Goal: Task Accomplishment & Management: Use online tool/utility

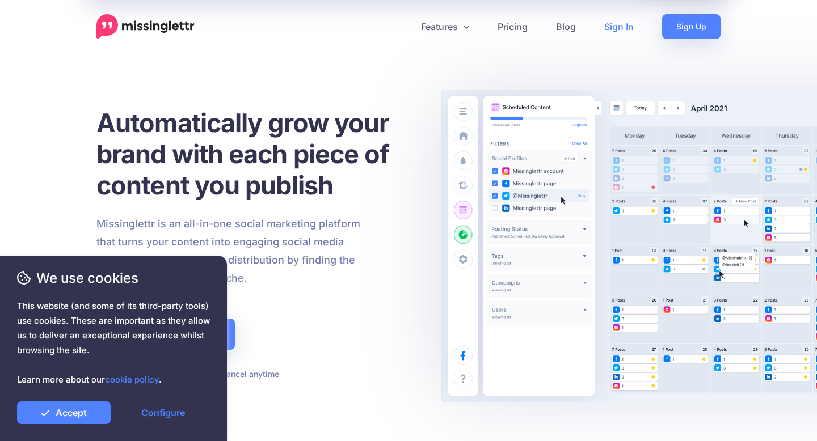
click at [623, 31] on link "Sign In" at bounding box center [619, 26] width 58 height 25
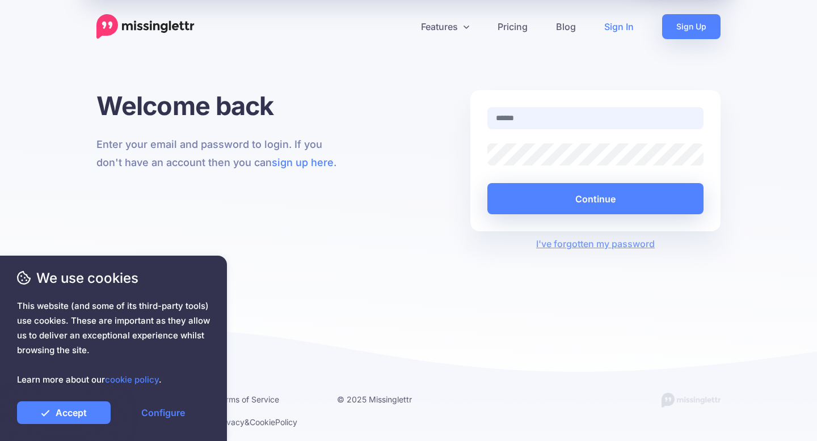
paste input "**********"
type input "**********"
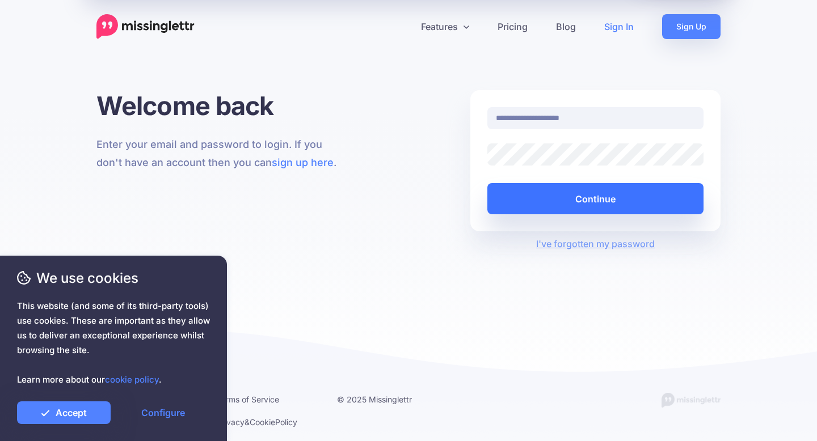
click at [546, 195] on button "Continue" at bounding box center [595, 198] width 216 height 31
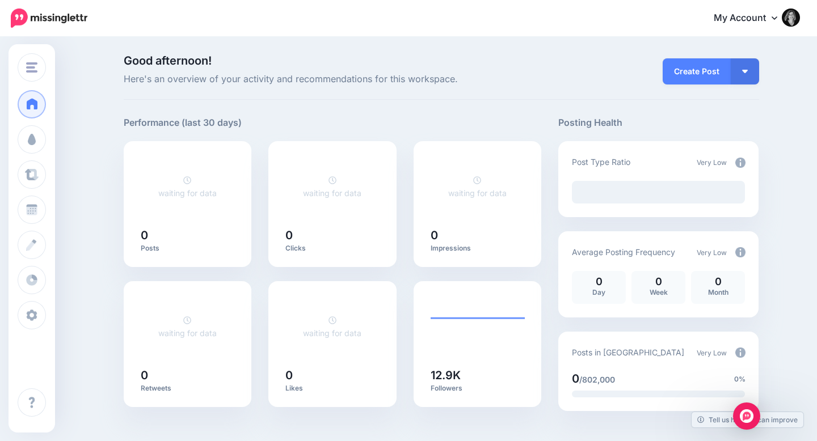
click at [763, 14] on link "My Account" at bounding box center [751, 19] width 98 height 28
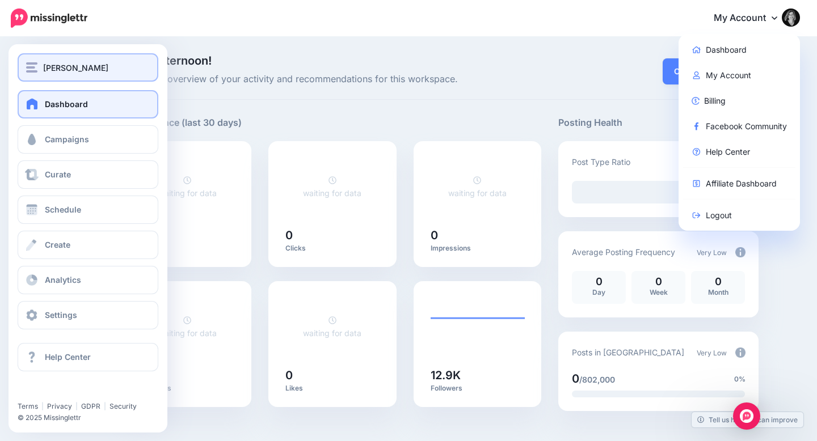
click at [40, 60] on button "Pepa [PERSON_NAME]" at bounding box center [88, 67] width 141 height 28
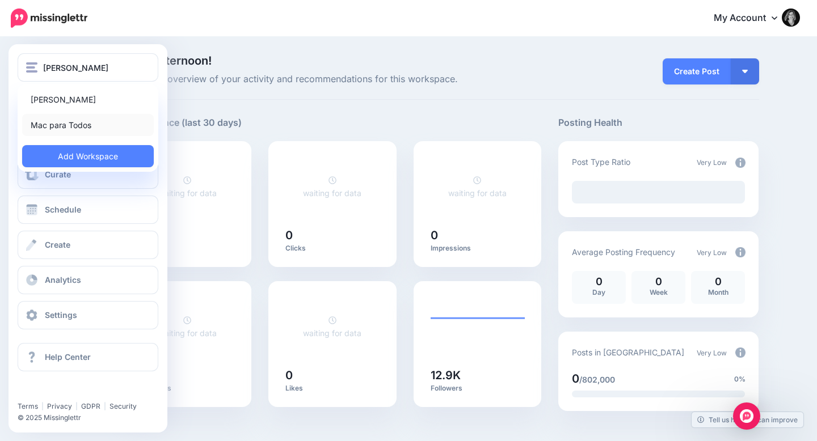
click at [70, 124] on link "Mac para Todos" at bounding box center [88, 125] width 132 height 22
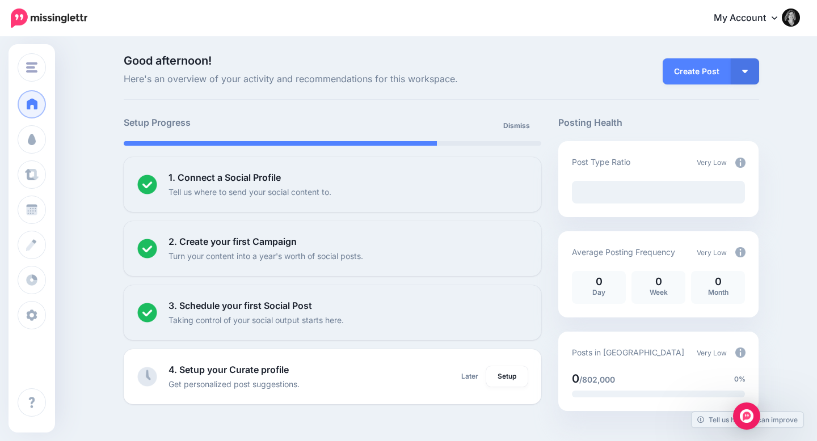
click at [773, 15] on icon at bounding box center [774, 17] width 6 height 9
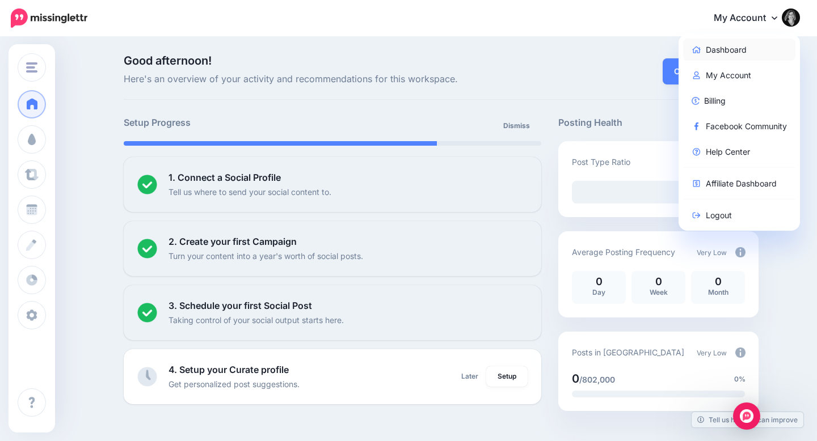
click at [727, 48] on link "Dashboard" at bounding box center [739, 50] width 113 height 22
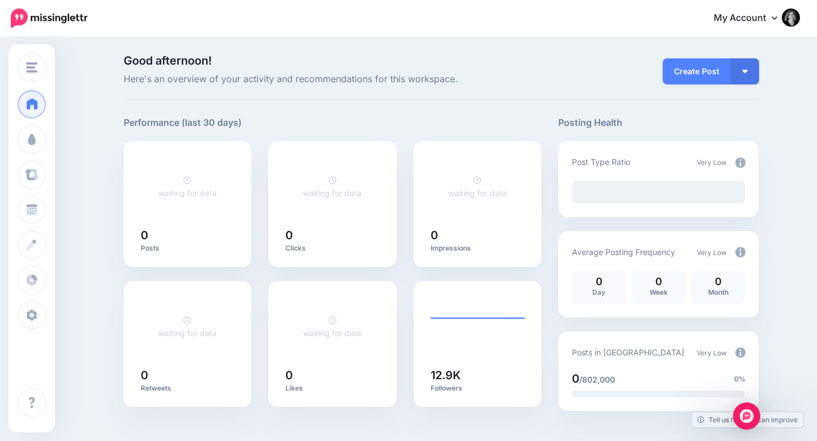
click at [767, 15] on link "My Account" at bounding box center [751, 19] width 98 height 28
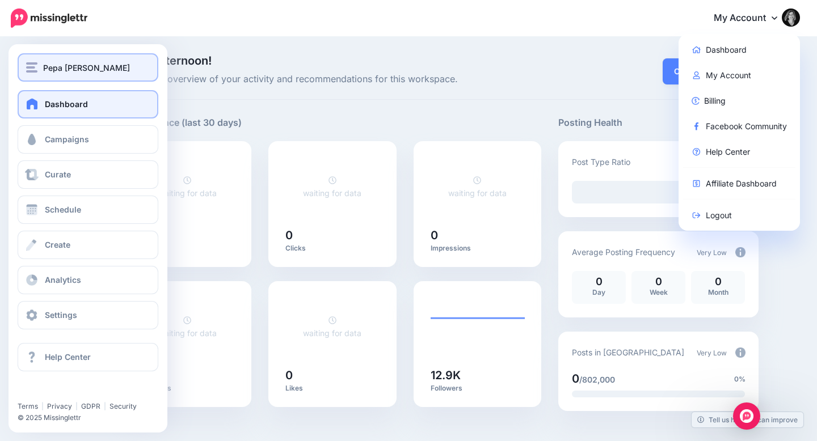
click at [38, 68] on div "Pepa [PERSON_NAME]" at bounding box center [88, 67] width 124 height 13
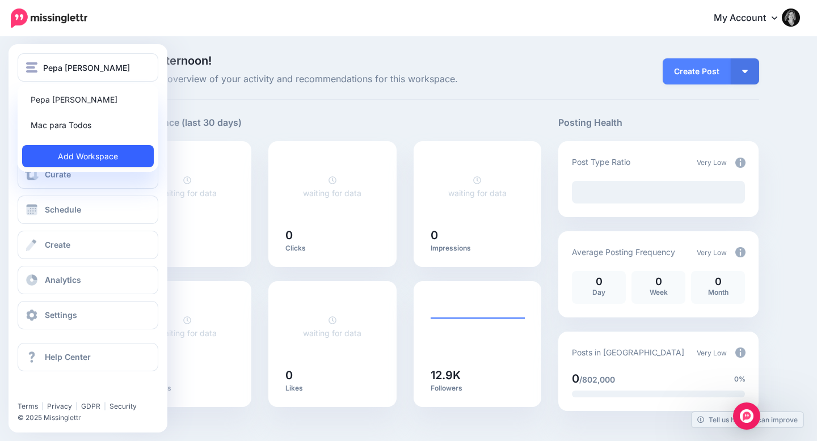
click at [67, 150] on link "Add Workspace" at bounding box center [88, 156] width 132 height 22
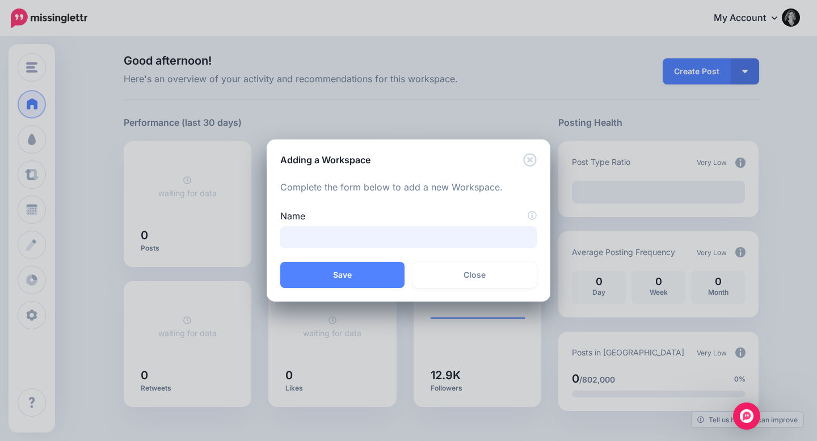
click at [383, 241] on input "Name" at bounding box center [408, 237] width 256 height 22
type input "****"
click at [342, 285] on button "Save" at bounding box center [342, 275] width 124 height 26
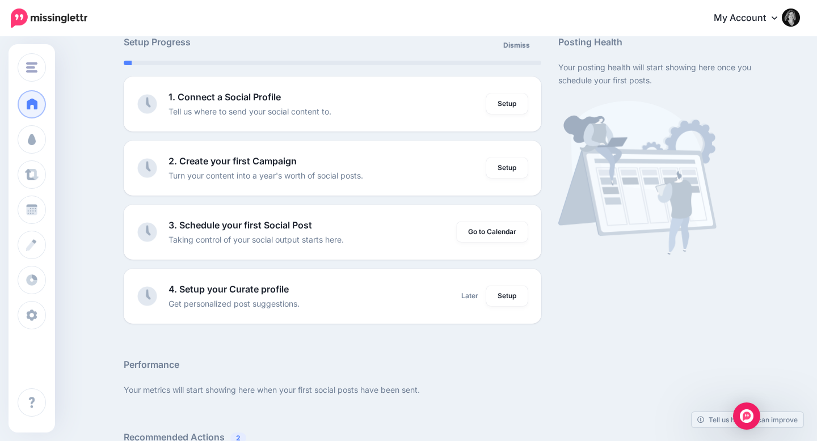
scroll to position [79, 0]
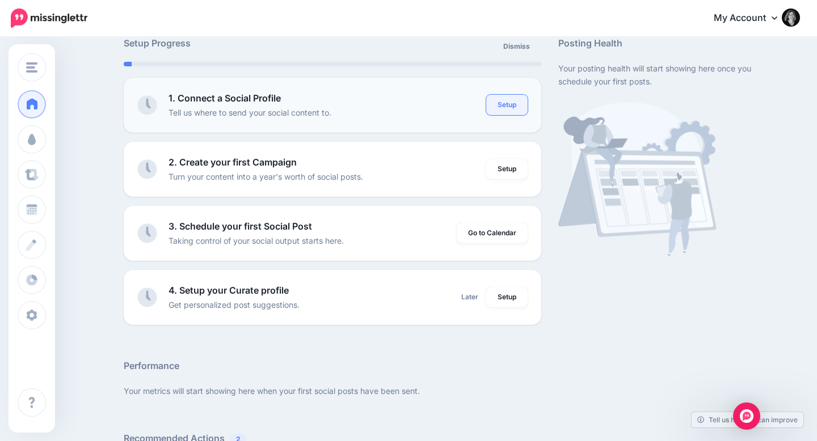
click at [509, 103] on link "Setup" at bounding box center [506, 105] width 41 height 20
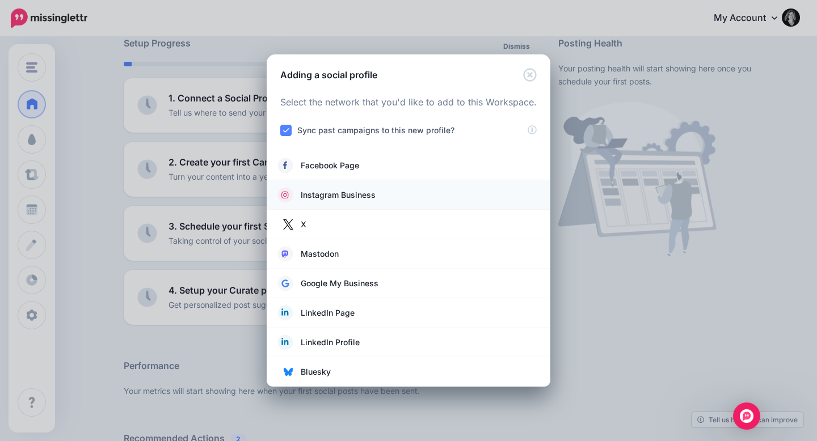
click at [329, 187] on li "Instagram Business" at bounding box center [409, 194] width 284 height 29
click at [332, 193] on span "Instagram Business" at bounding box center [338, 195] width 75 height 14
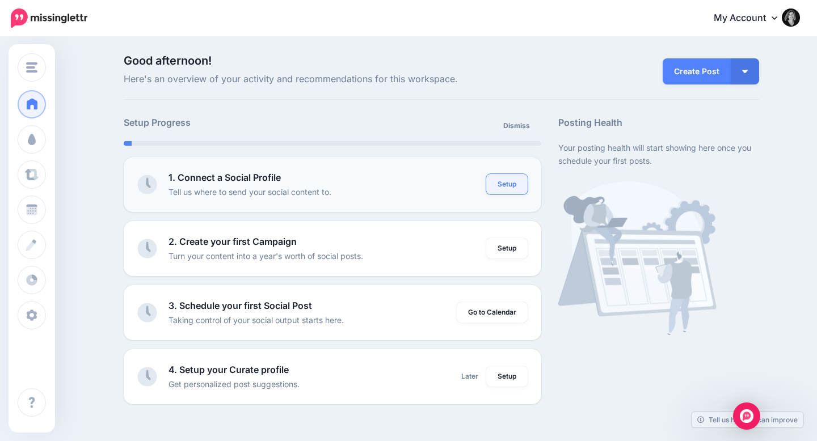
click at [501, 188] on link "Setup" at bounding box center [506, 184] width 41 height 20
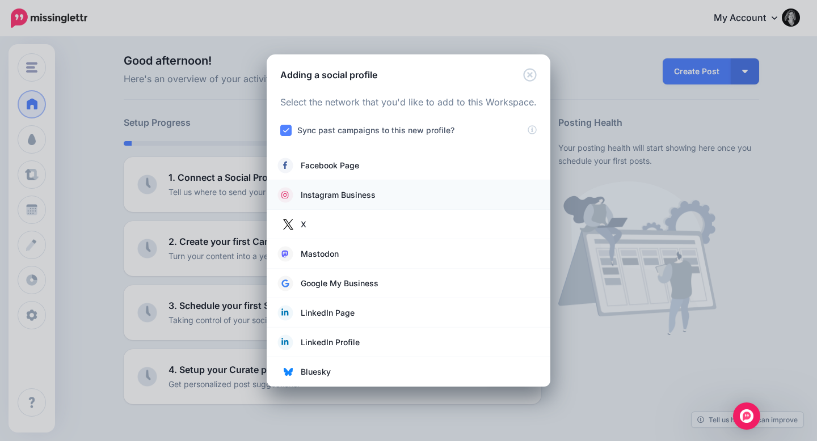
click at [425, 199] on link "Instagram Business" at bounding box center [408, 195] width 261 height 16
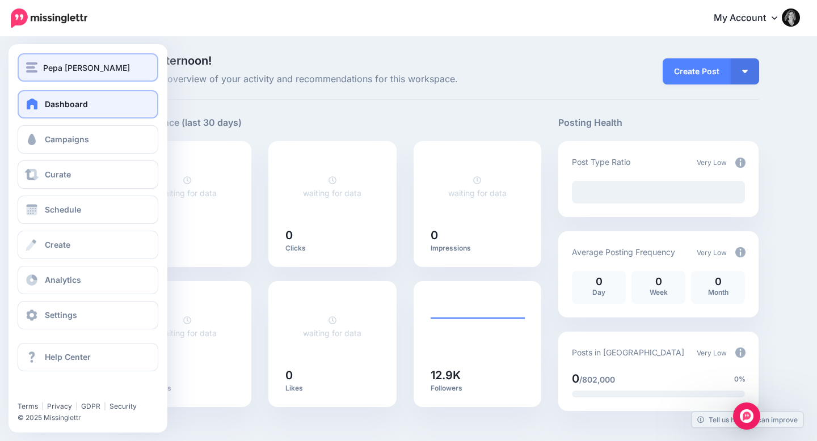
click at [37, 70] on img "button" at bounding box center [31, 67] width 11 height 10
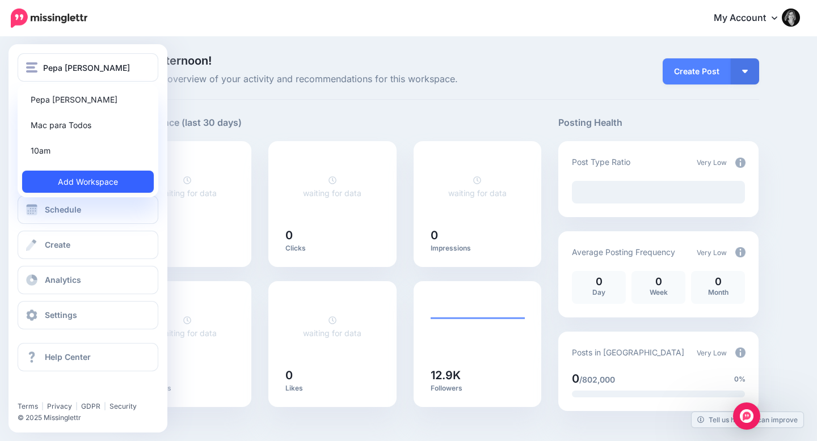
click at [92, 174] on link "Add Workspace" at bounding box center [88, 182] width 132 height 22
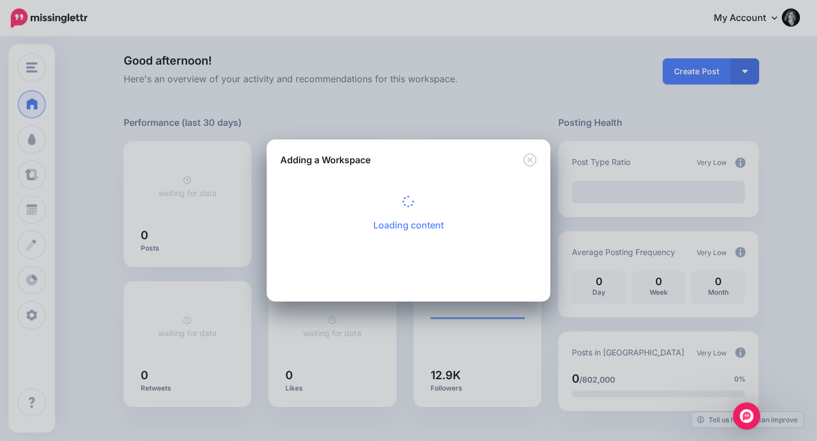
click at [247, 128] on div "Adding a Workspace Loading content Complete the form below to add a new Workspa…" at bounding box center [408, 220] width 817 height 441
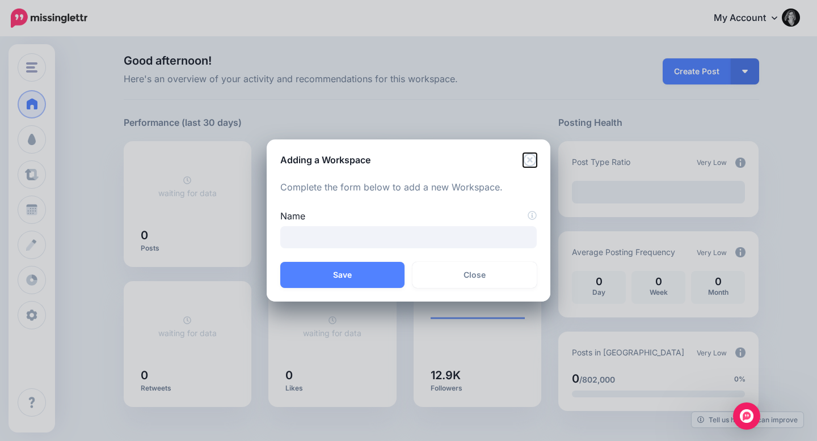
click at [535, 162] on icon "Close" at bounding box center [529, 159] width 13 height 13
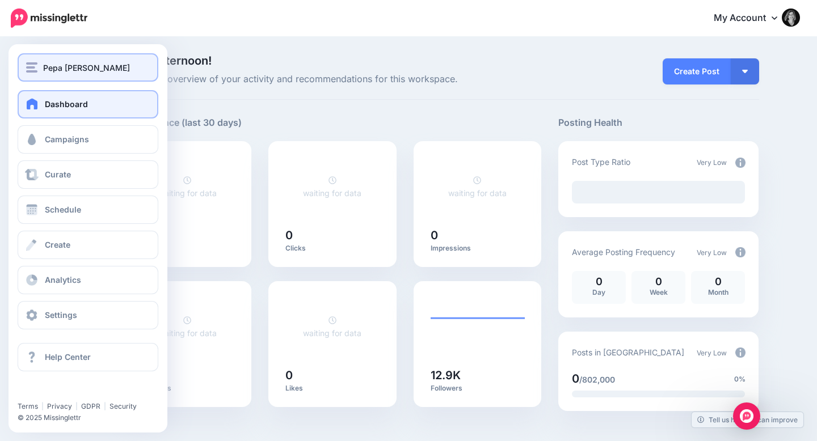
click at [46, 66] on span "Pepa [PERSON_NAME]" at bounding box center [86, 67] width 87 height 13
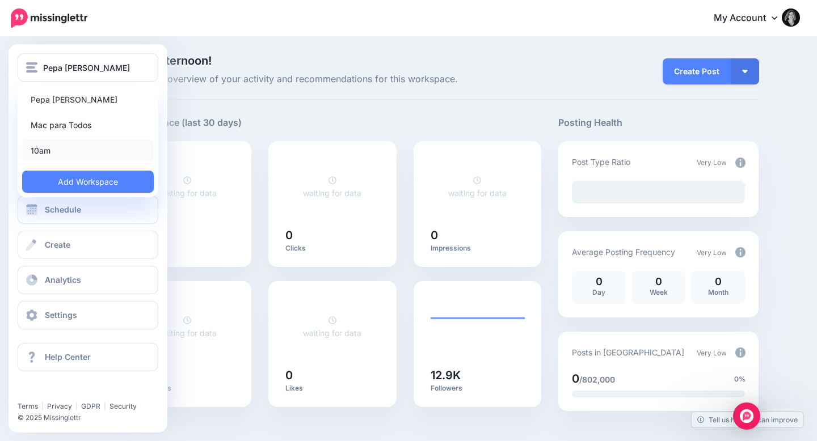
click at [66, 149] on link "10am" at bounding box center [88, 151] width 132 height 22
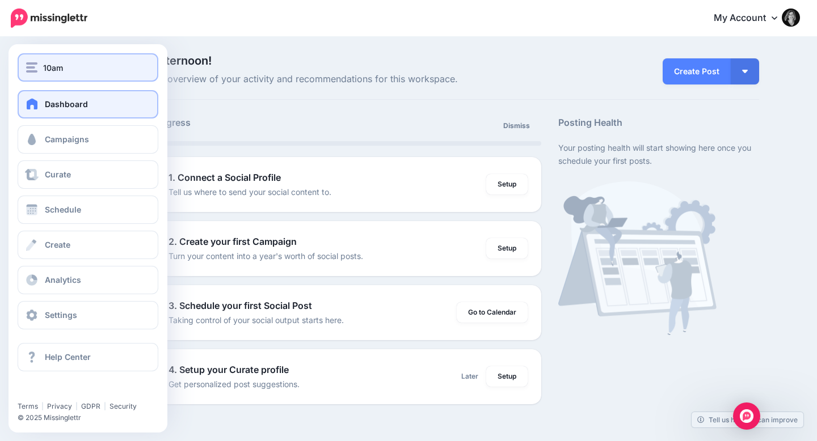
click at [29, 65] on img "button" at bounding box center [31, 67] width 11 height 10
click at [23, 67] on button "10am" at bounding box center [88, 67] width 141 height 28
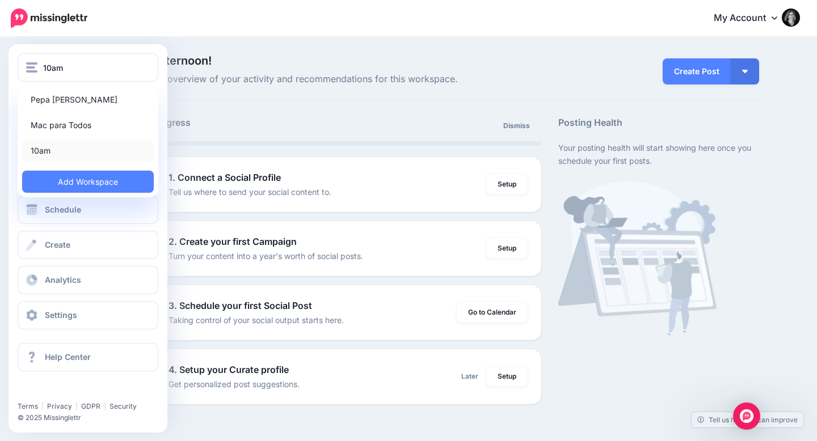
click at [45, 149] on link "10am" at bounding box center [88, 151] width 132 height 22
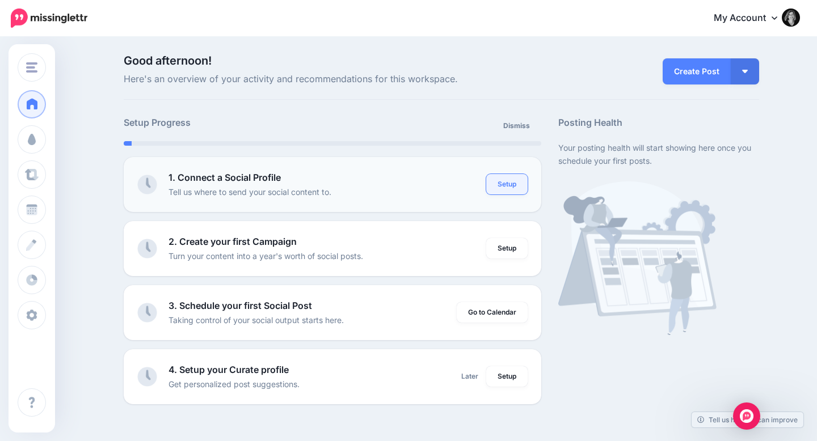
click at [521, 180] on link "Setup" at bounding box center [506, 184] width 41 height 20
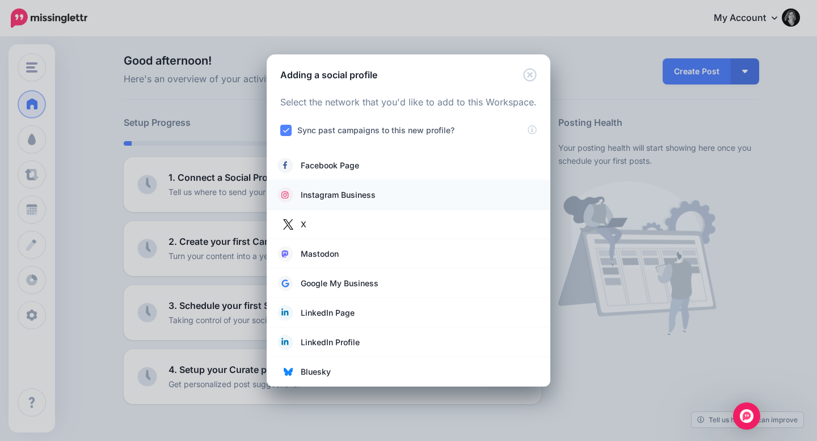
click at [325, 196] on span "Instagram Business" at bounding box center [338, 195] width 75 height 14
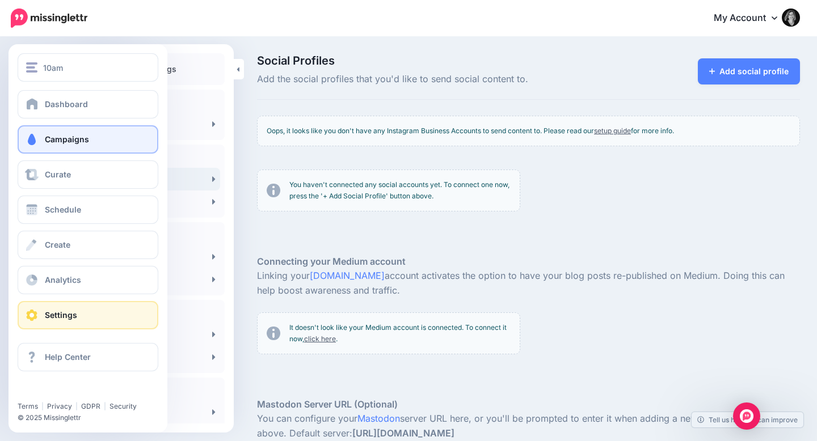
click at [67, 141] on span "Campaigns" at bounding box center [67, 139] width 44 height 10
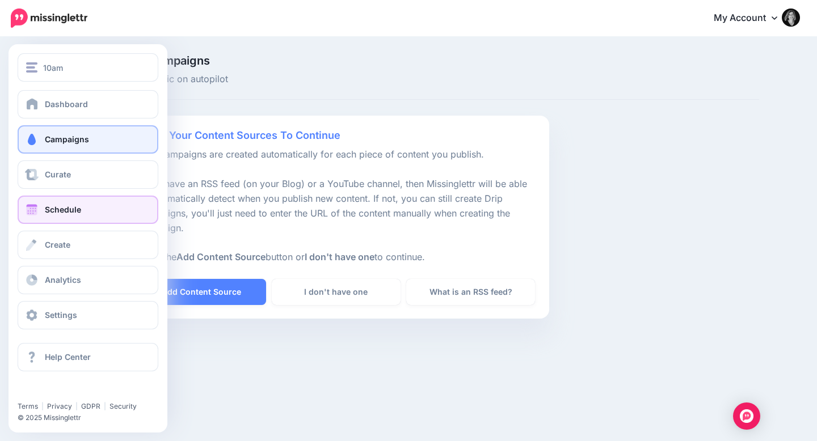
click at [41, 205] on link "Schedule" at bounding box center [88, 210] width 141 height 28
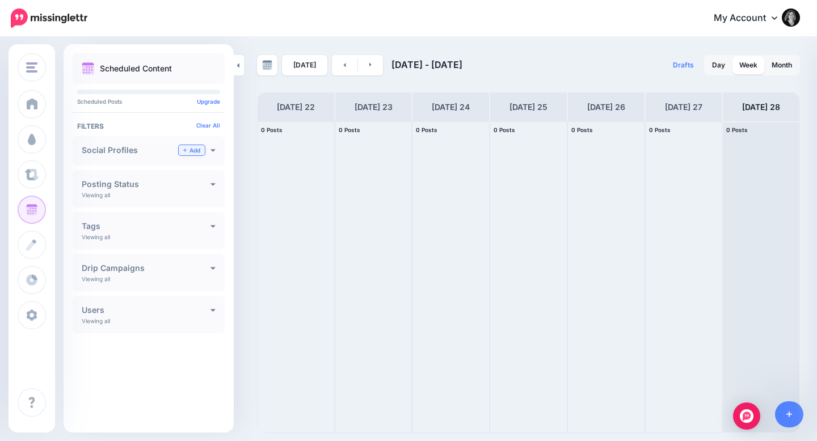
click at [193, 149] on link "Add" at bounding box center [192, 150] width 26 height 10
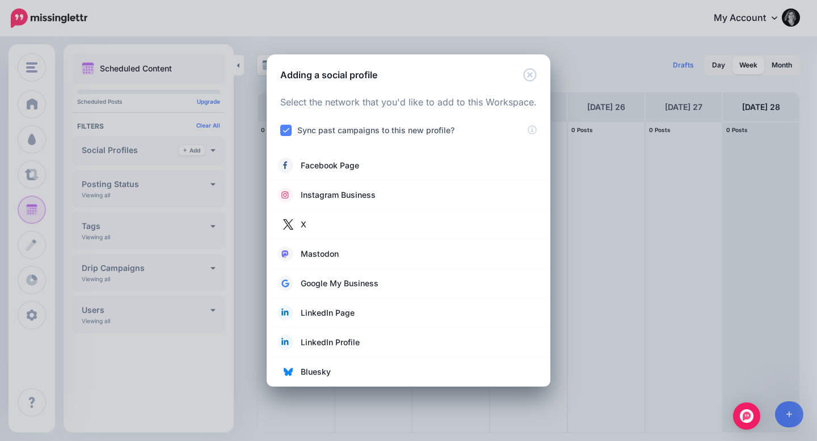
click at [400, 194] on link "Instagram Business" at bounding box center [408, 195] width 261 height 16
click at [320, 196] on span "Instagram Business" at bounding box center [338, 195] width 75 height 14
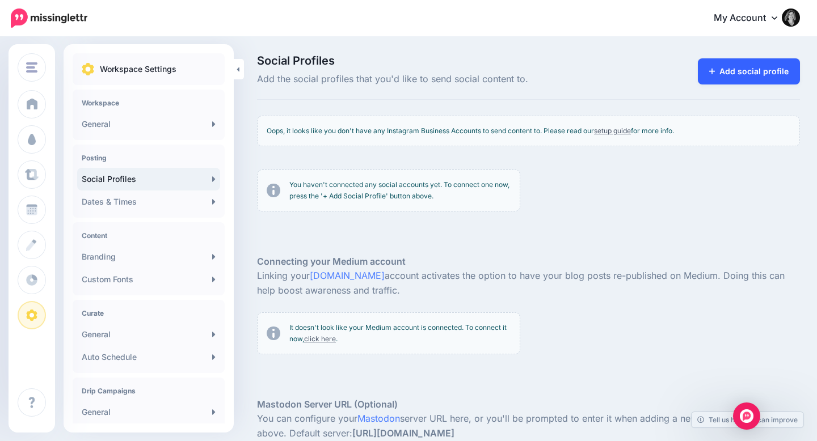
click at [732, 71] on link "Add social profile" at bounding box center [749, 71] width 103 height 26
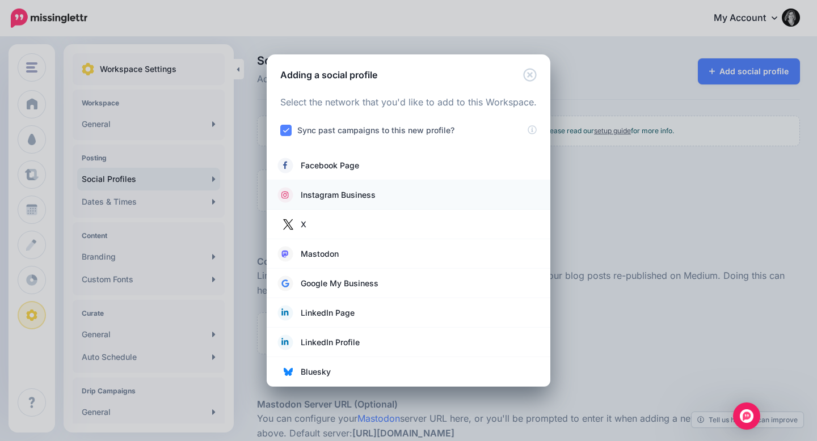
click at [338, 197] on span "Instagram Business" at bounding box center [338, 195] width 75 height 14
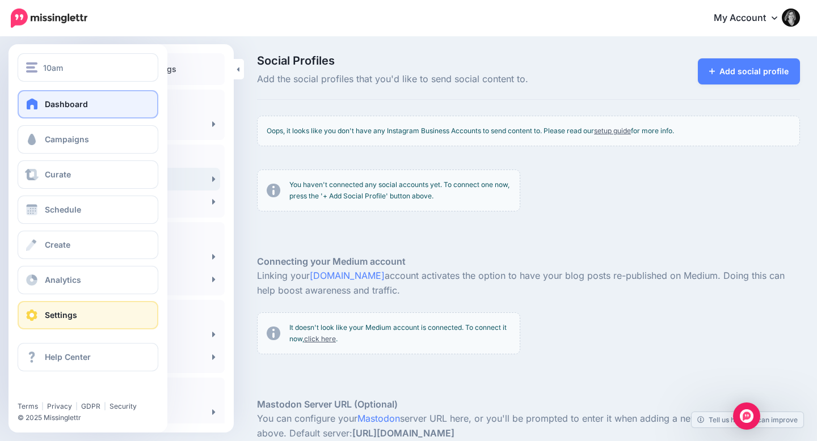
click at [35, 107] on span at bounding box center [32, 103] width 15 height 11
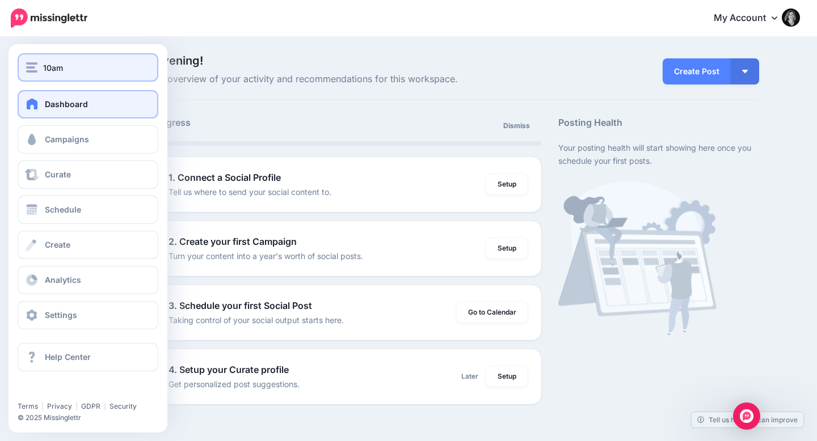
click at [60, 66] on span "10am" at bounding box center [53, 67] width 20 height 13
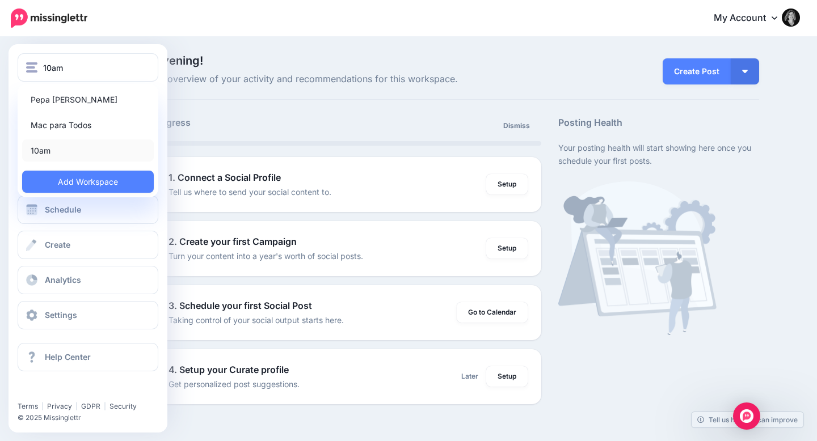
click at [47, 147] on link "10am" at bounding box center [88, 151] width 132 height 22
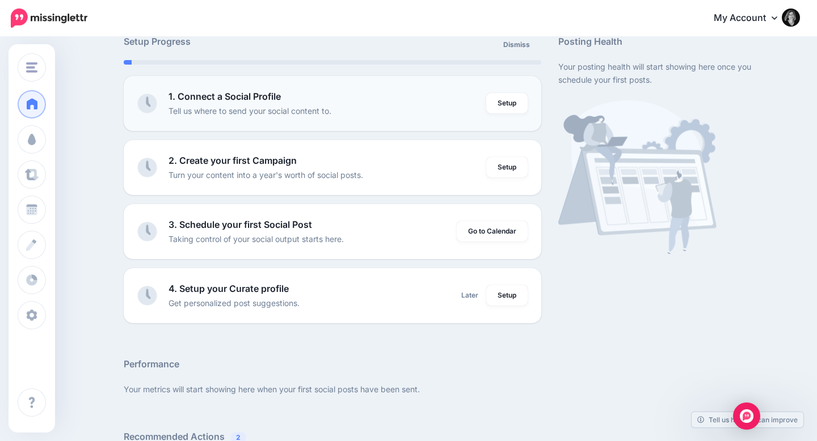
scroll to position [82, 0]
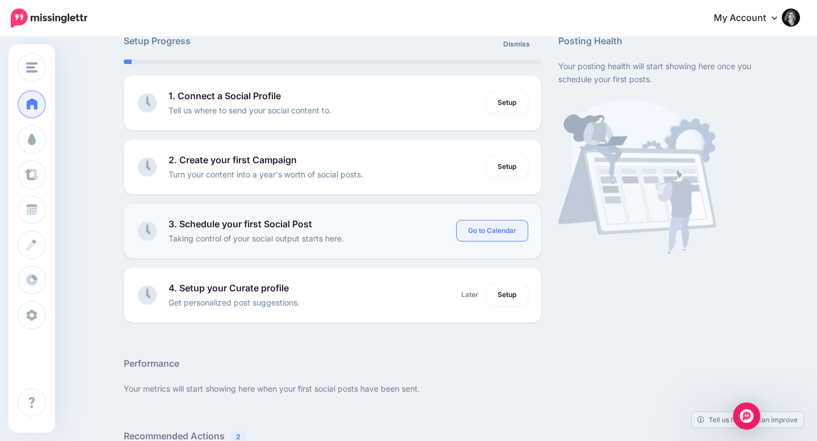
click at [496, 227] on link "Go to Calendar" at bounding box center [492, 231] width 71 height 20
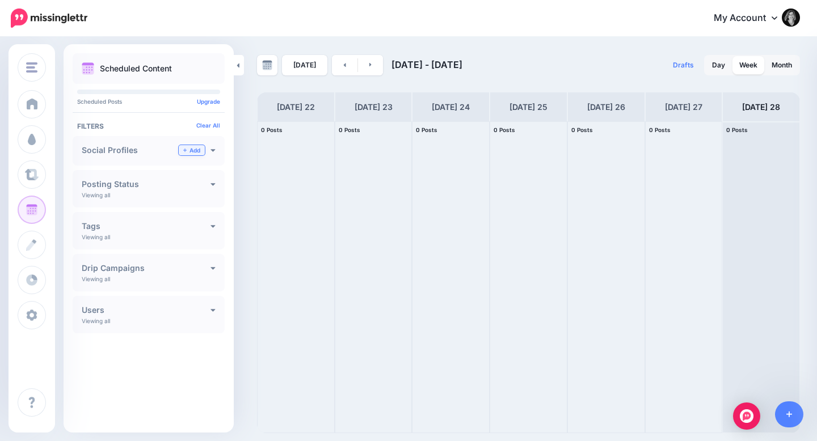
click at [185, 153] on link "Add" at bounding box center [192, 150] width 26 height 10
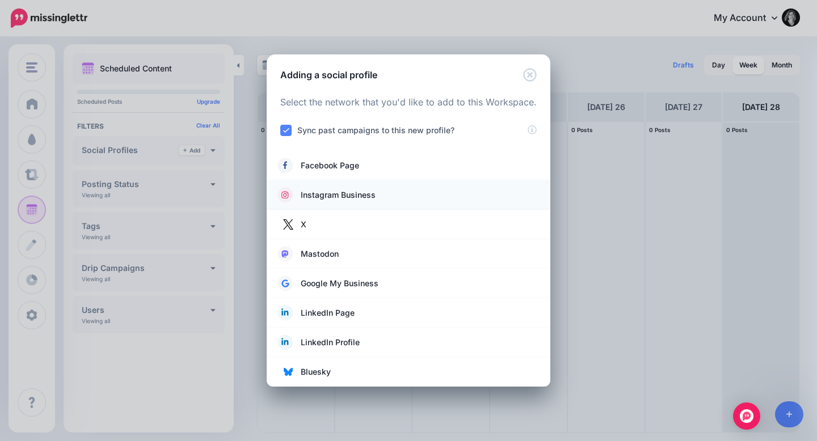
click at [436, 188] on link "Instagram Business" at bounding box center [408, 195] width 261 height 16
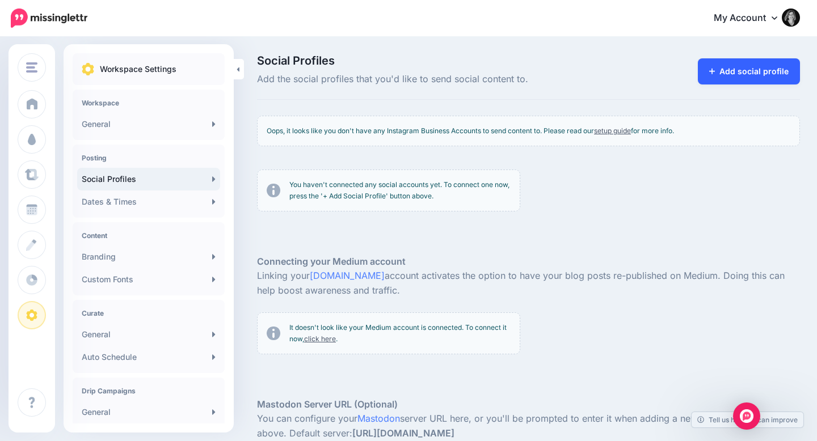
click at [748, 70] on link "Add social profile" at bounding box center [749, 71] width 103 height 26
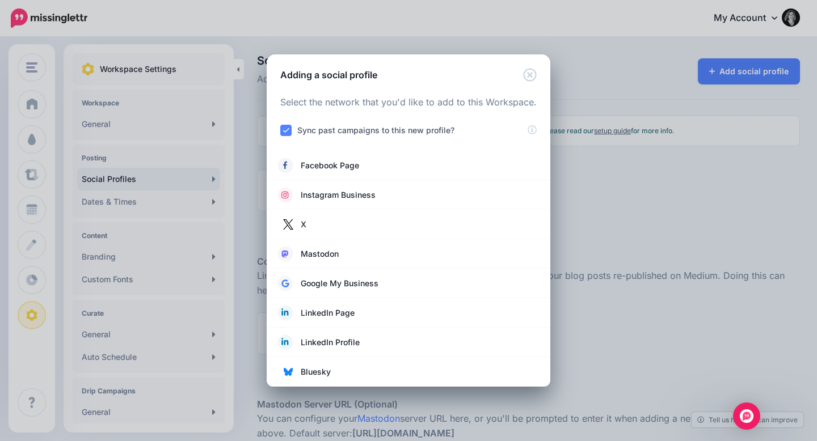
click at [344, 9] on div "Adding a social profile Loading Select the network that you'd like to add to th…" at bounding box center [408, 220] width 817 height 441
click at [29, 66] on div "Adding a social profile Loading Select the network that you'd like to add to th…" at bounding box center [408, 220] width 817 height 441
click at [400, 52] on div "Adding a social profile Loading Select the network that you'd like to add to th…" at bounding box center [408, 220] width 817 height 441
click at [526, 77] on icon "Close" at bounding box center [530, 75] width 14 height 14
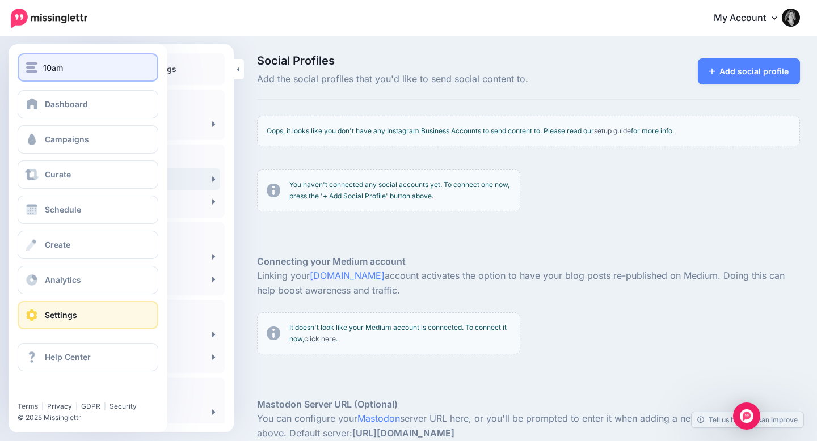
click at [37, 78] on button "10am" at bounding box center [88, 67] width 141 height 28
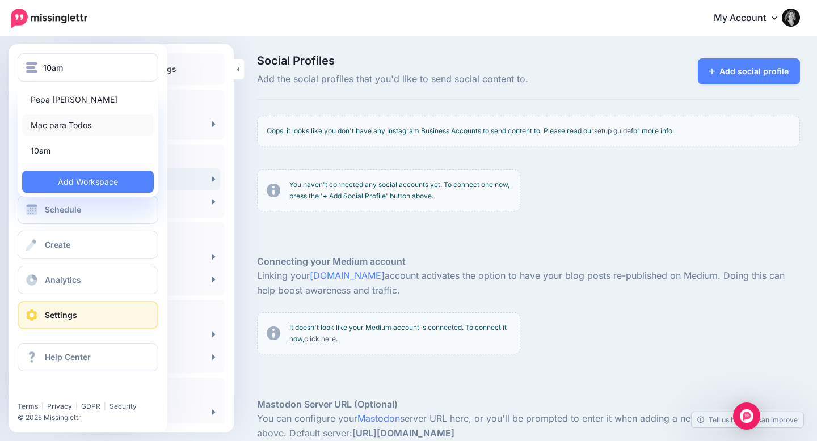
click at [69, 115] on link "Mac para Todos" at bounding box center [88, 125] width 132 height 22
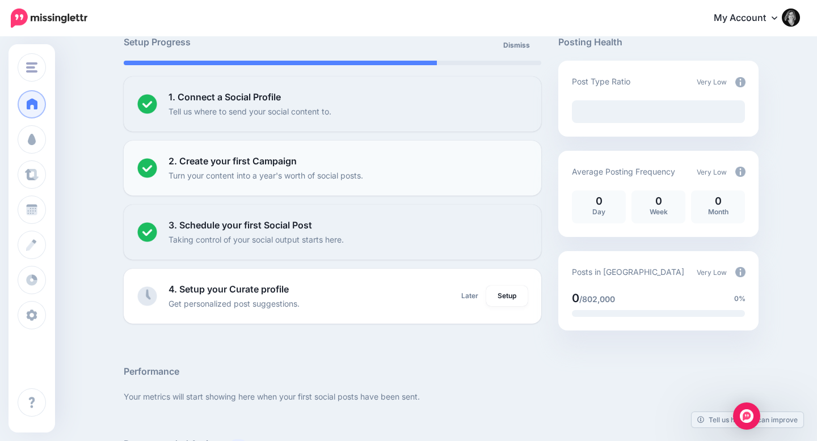
scroll to position [84, 0]
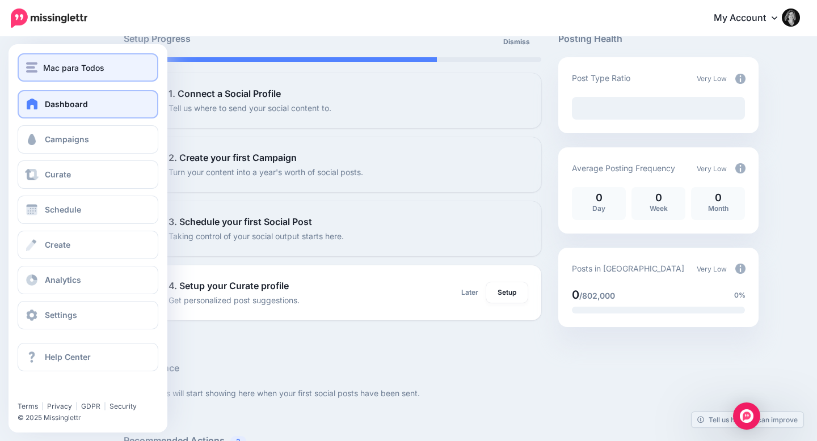
click at [46, 73] on span "Mac para Todos" at bounding box center [73, 67] width 61 height 13
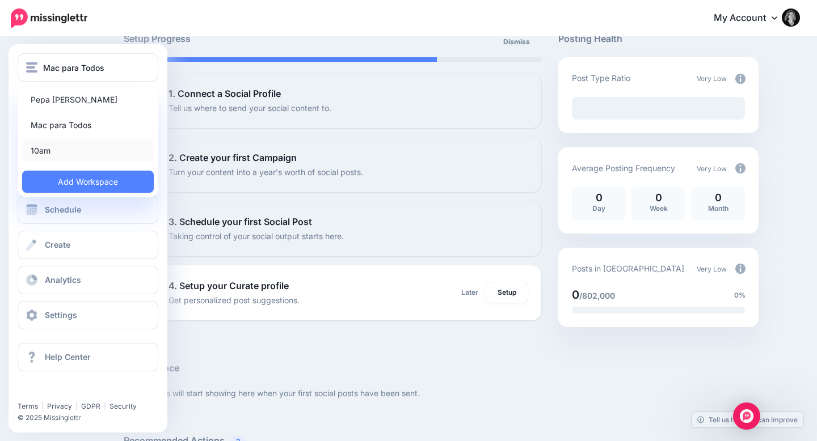
click at [61, 140] on link "10am" at bounding box center [88, 151] width 132 height 22
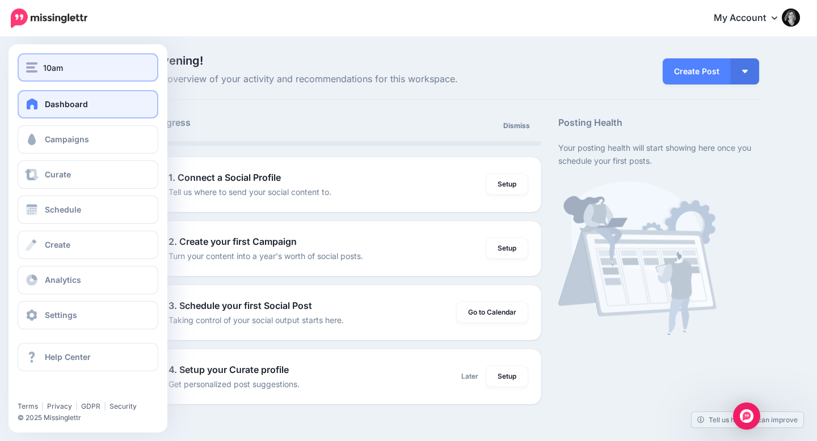
click at [43, 62] on span "10am" at bounding box center [53, 67] width 20 height 13
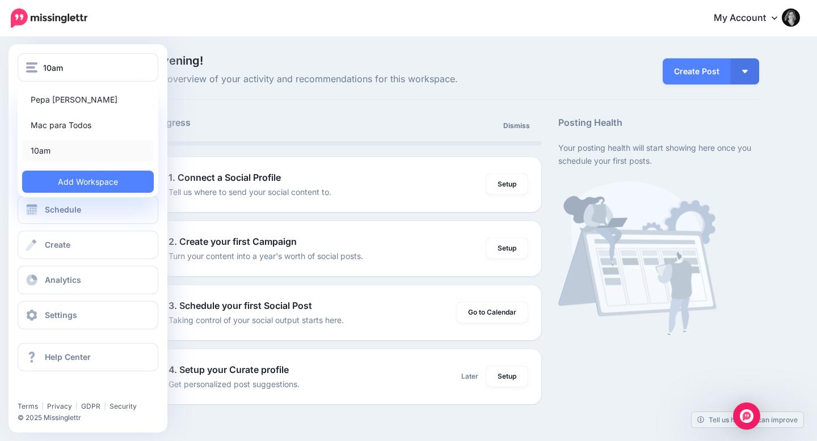
click at [100, 149] on link "10am" at bounding box center [88, 151] width 132 height 22
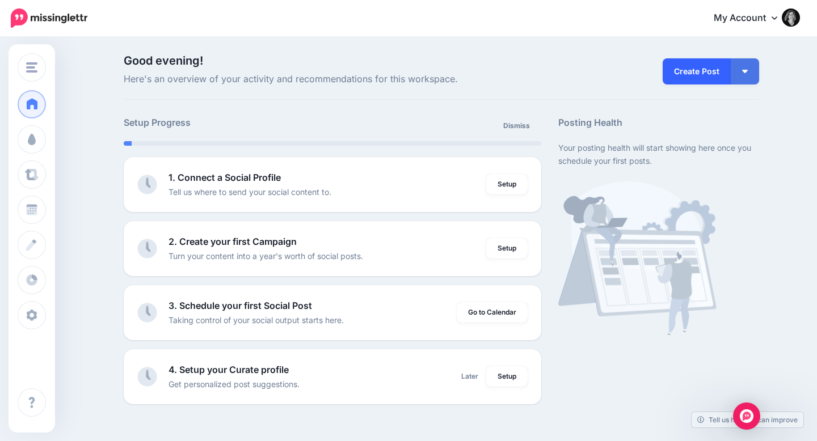
click at [699, 67] on link "Create Post" at bounding box center [697, 71] width 68 height 26
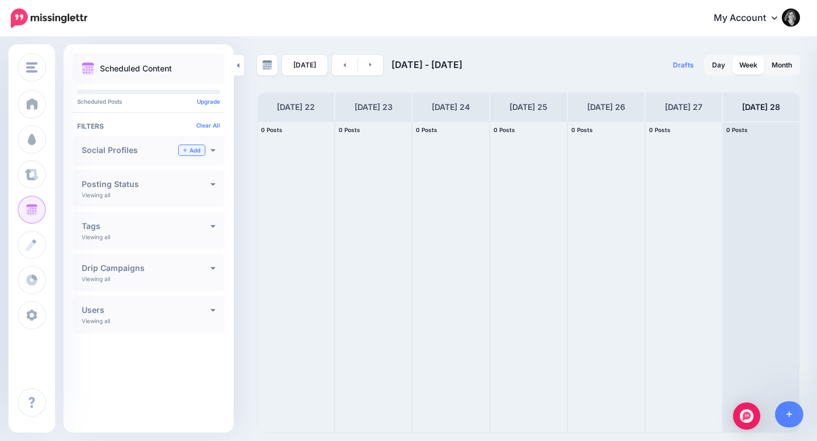
click at [190, 147] on link "Add" at bounding box center [192, 150] width 26 height 10
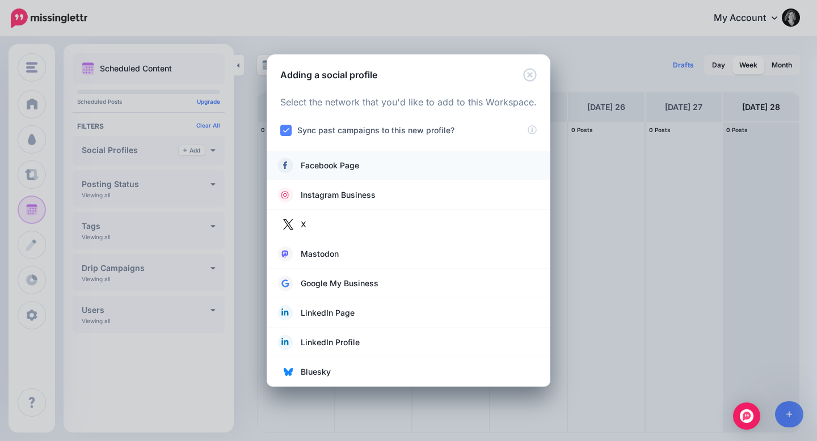
click at [428, 162] on link "Facebook Page" at bounding box center [408, 166] width 261 height 16
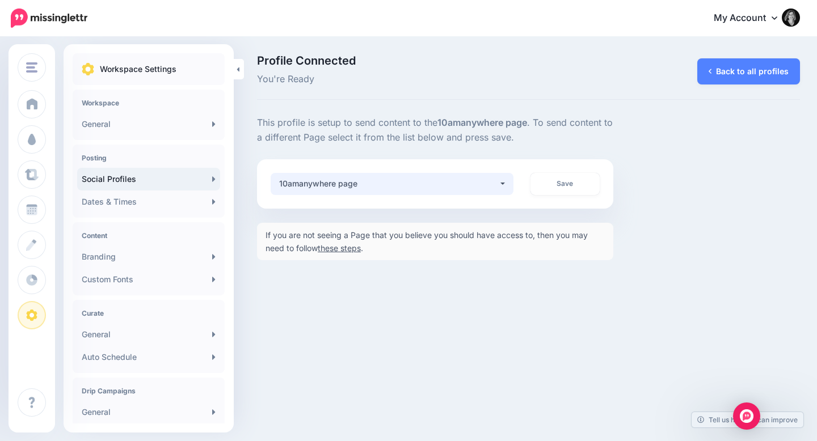
click at [496, 193] on button "10amanywhere page" at bounding box center [392, 184] width 243 height 22
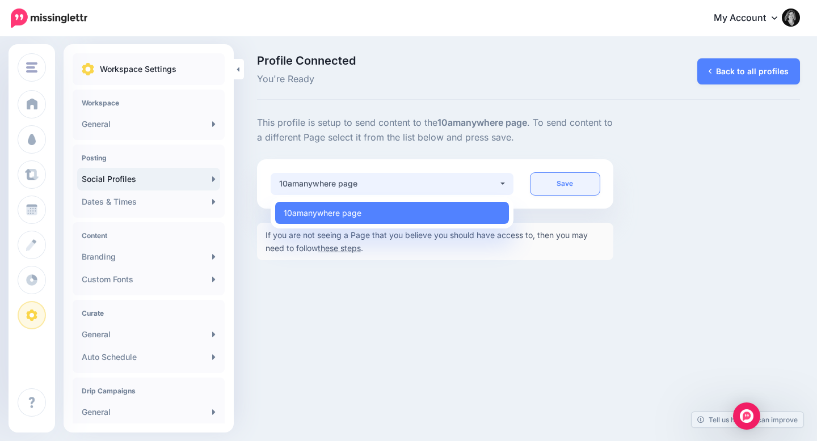
click at [568, 180] on link "Save" at bounding box center [565, 184] width 70 height 22
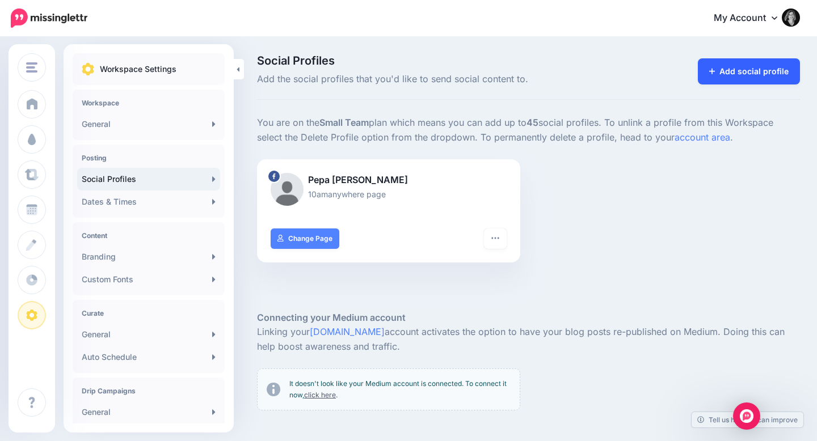
click at [757, 67] on link "Add social profile" at bounding box center [749, 71] width 103 height 26
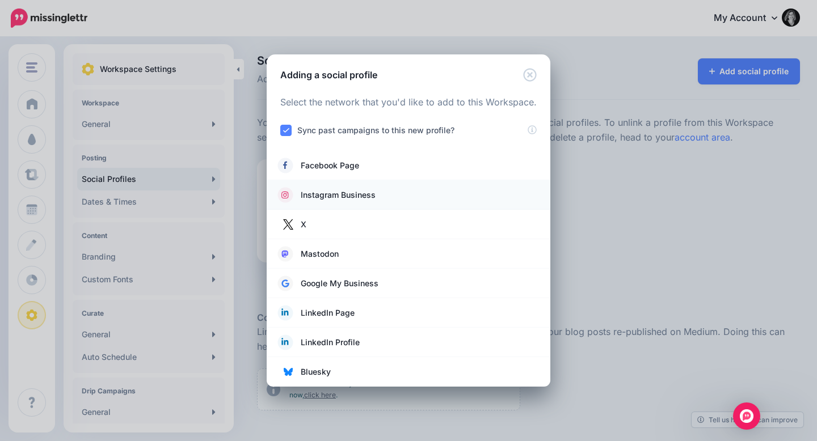
click at [328, 199] on span "Instagram Business" at bounding box center [338, 195] width 75 height 14
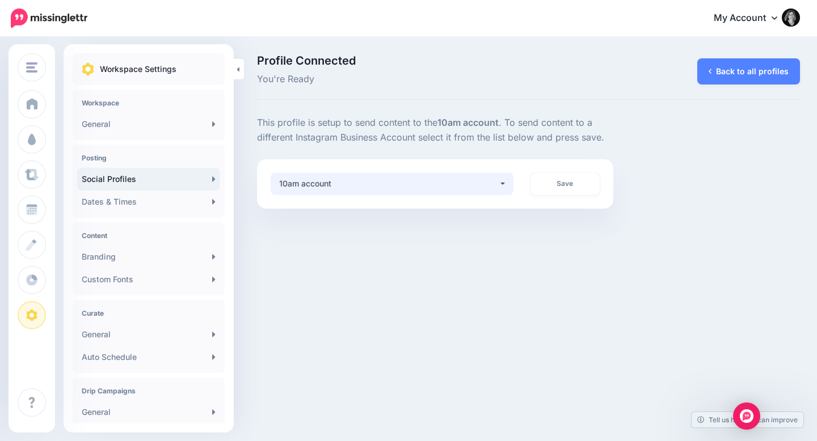
click at [470, 175] on button "10am account" at bounding box center [392, 184] width 243 height 22
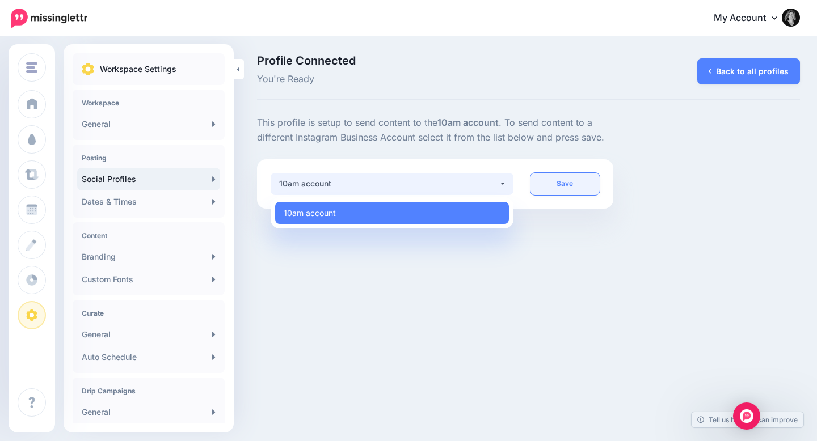
click at [579, 178] on link "Save" at bounding box center [565, 184] width 70 height 22
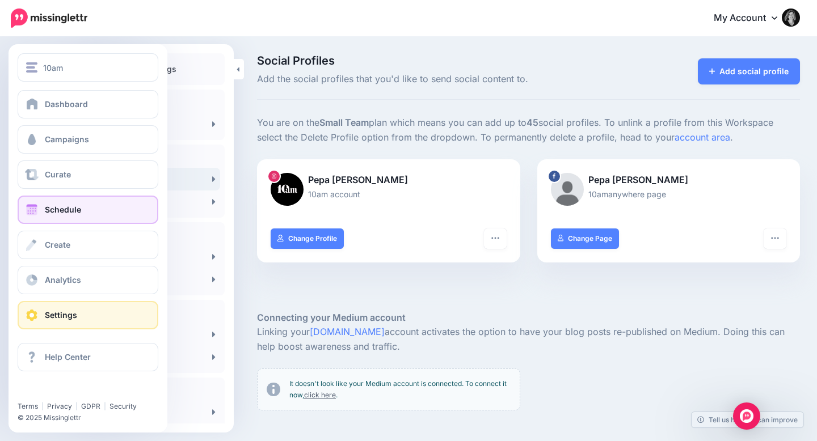
click at [49, 211] on span "Schedule" at bounding box center [63, 210] width 36 height 10
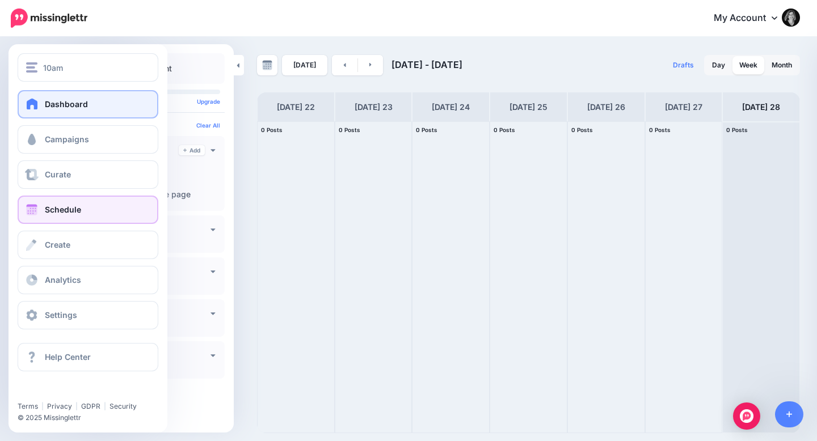
click at [48, 99] on span "Dashboard" at bounding box center [66, 104] width 43 height 10
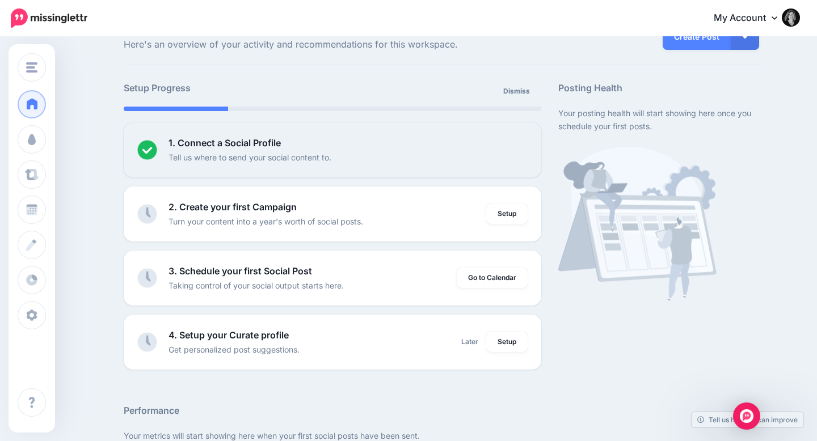
scroll to position [43, 0]
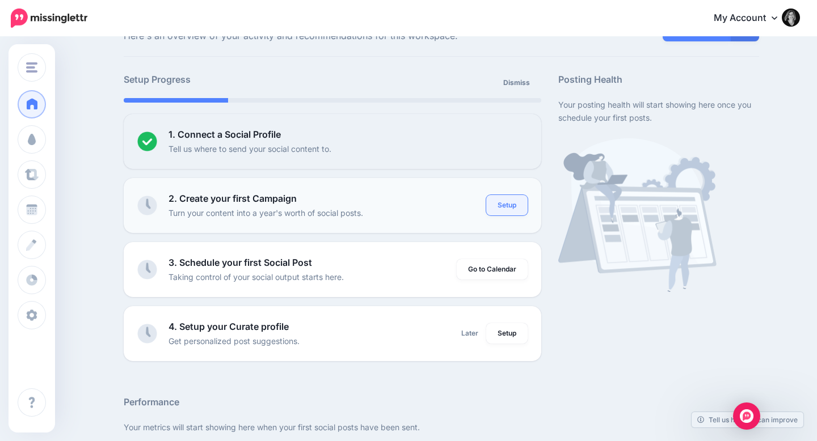
click at [510, 207] on link "Setup" at bounding box center [506, 205] width 41 height 20
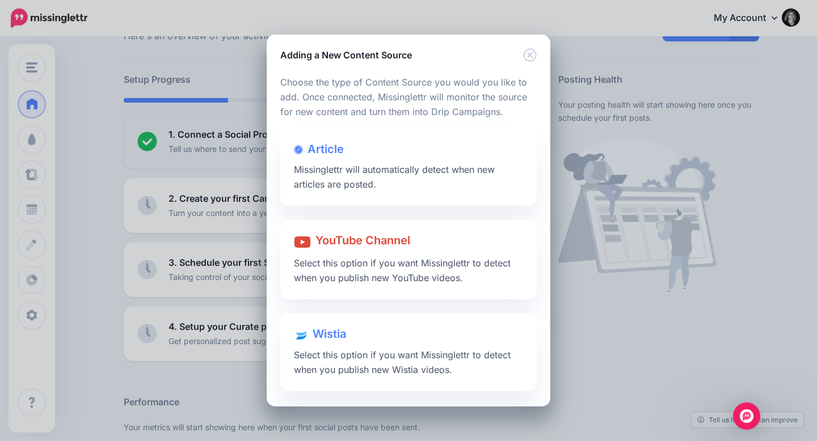
click at [531, 47] on div "Adding a New Content Source" at bounding box center [409, 48] width 284 height 27
click at [531, 59] on icon "Close" at bounding box center [530, 55] width 14 height 14
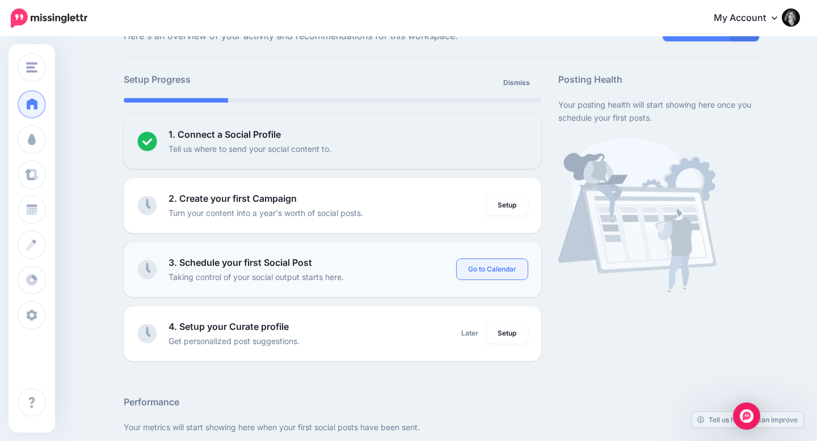
click at [479, 271] on link "Go to Calendar" at bounding box center [492, 269] width 71 height 20
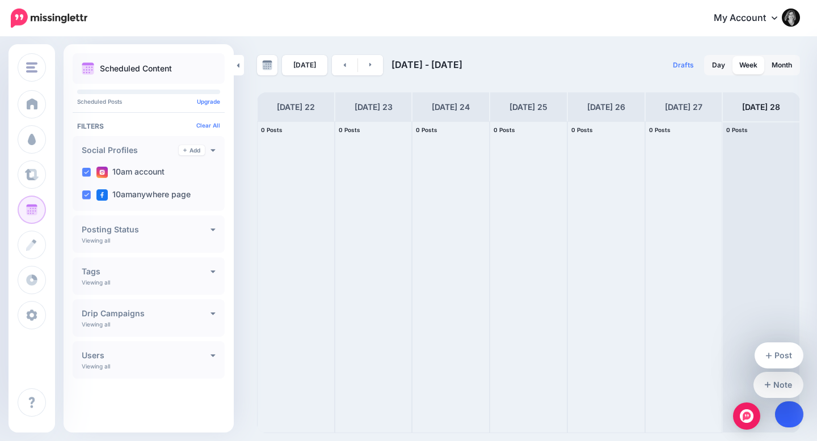
click at [785, 412] on link at bounding box center [789, 415] width 29 height 26
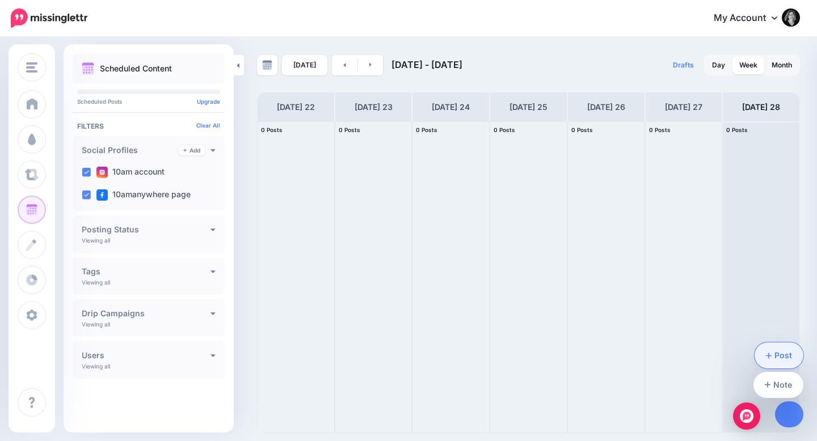
click at [777, 355] on link "Post" at bounding box center [778, 356] width 49 height 26
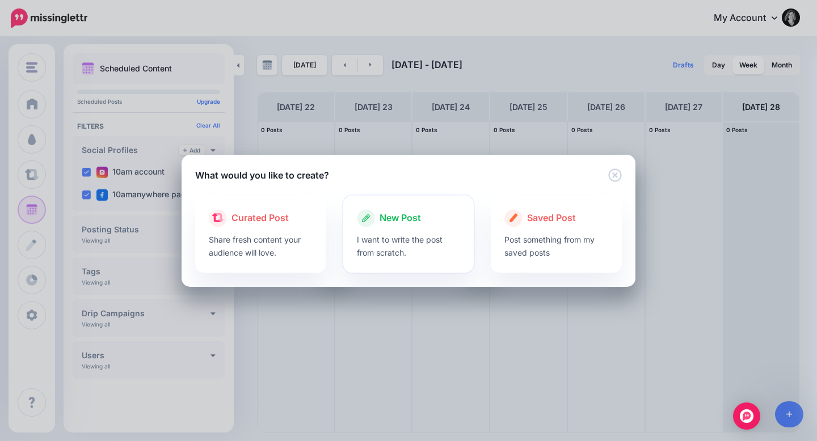
click at [416, 215] on span "New Post" at bounding box center [399, 218] width 41 height 15
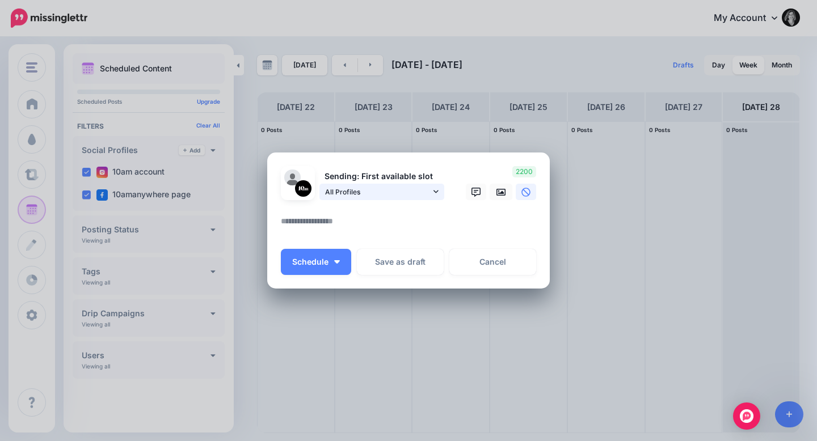
click at [438, 195] on link "All Profiles" at bounding box center [381, 192] width 125 height 16
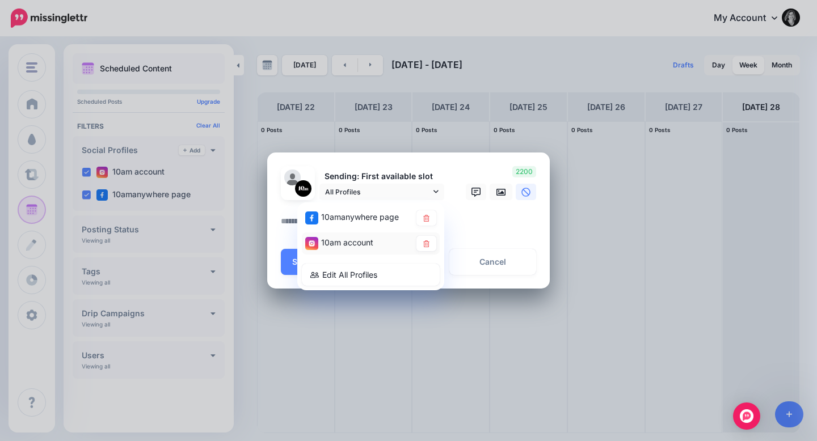
click at [365, 243] on span "10am account" at bounding box center [347, 243] width 52 height 10
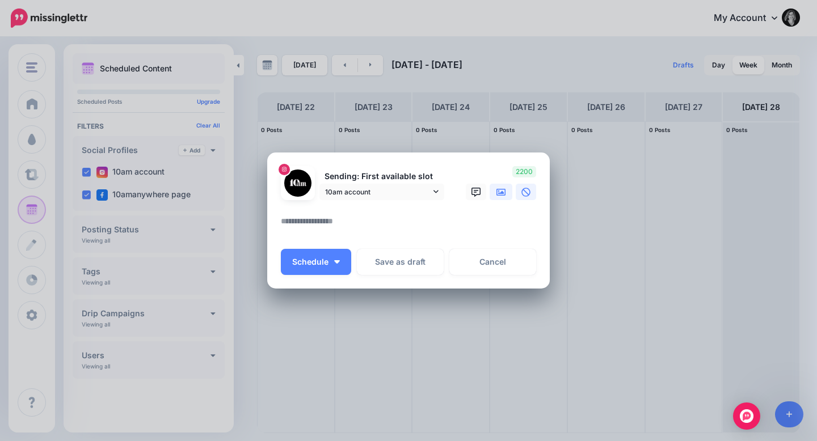
click at [503, 194] on icon at bounding box center [500, 192] width 9 height 9
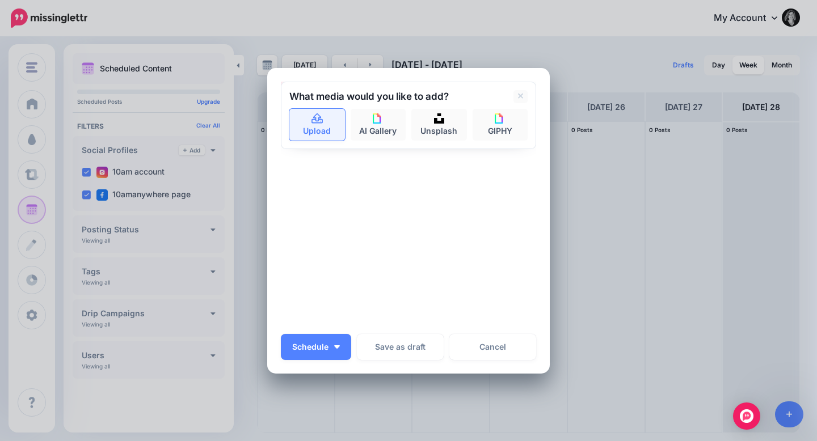
click at [322, 118] on icon at bounding box center [317, 119] width 13 height 10
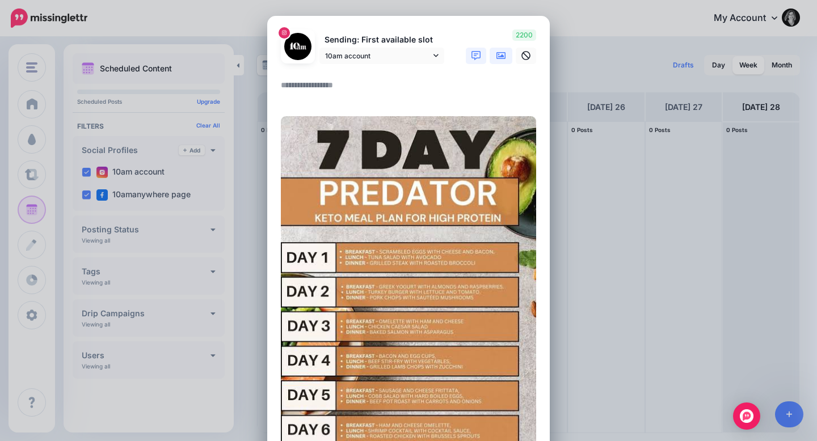
click at [470, 52] on link at bounding box center [476, 56] width 20 height 16
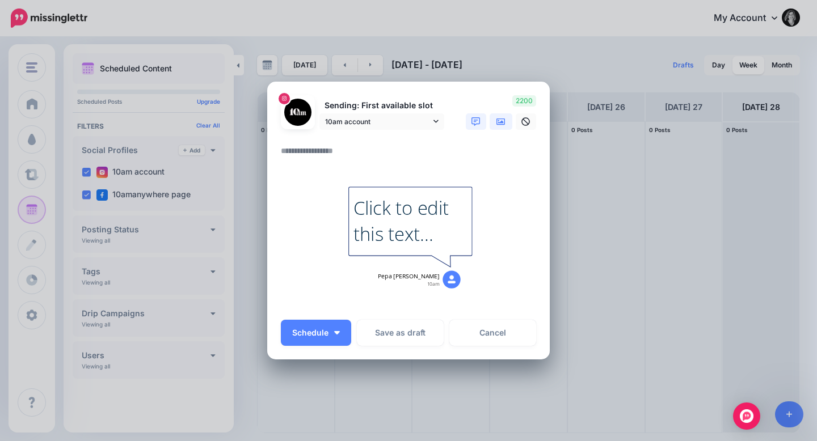
click at [500, 123] on icon at bounding box center [500, 121] width 9 height 7
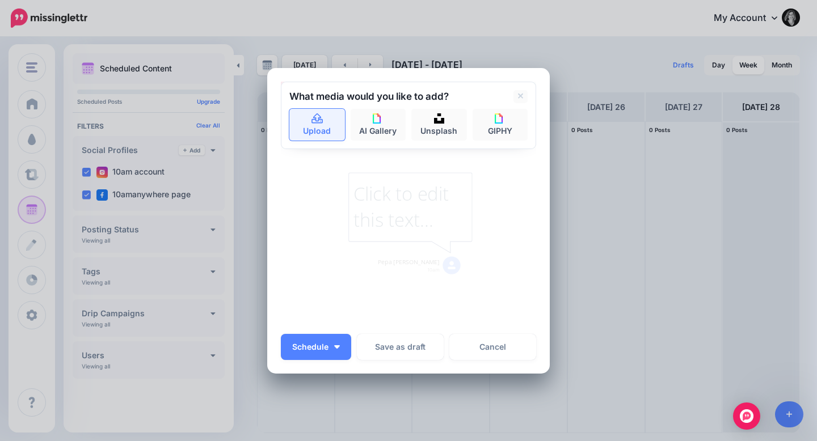
click at [310, 124] on link "Upload" at bounding box center [317, 125] width 56 height 32
click at [316, 119] on icon at bounding box center [317, 119] width 13 height 10
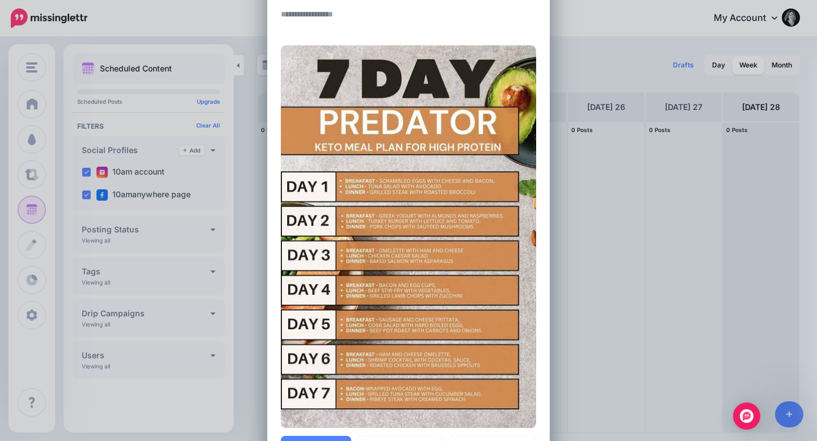
scroll to position [228, 0]
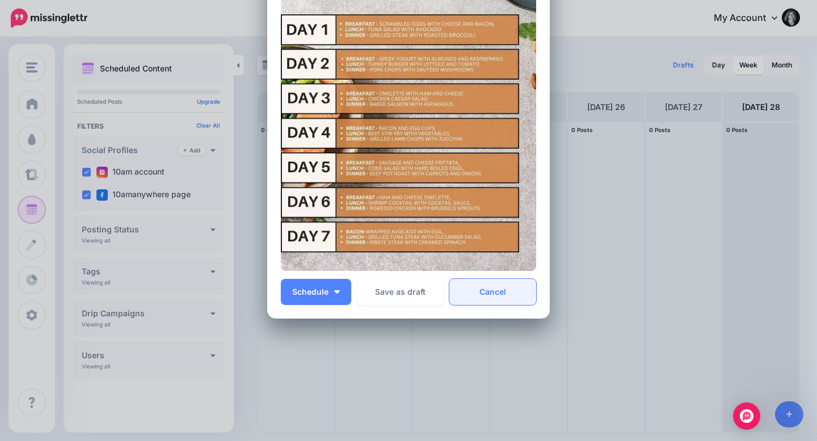
click at [484, 281] on link "Cancel" at bounding box center [492, 292] width 87 height 26
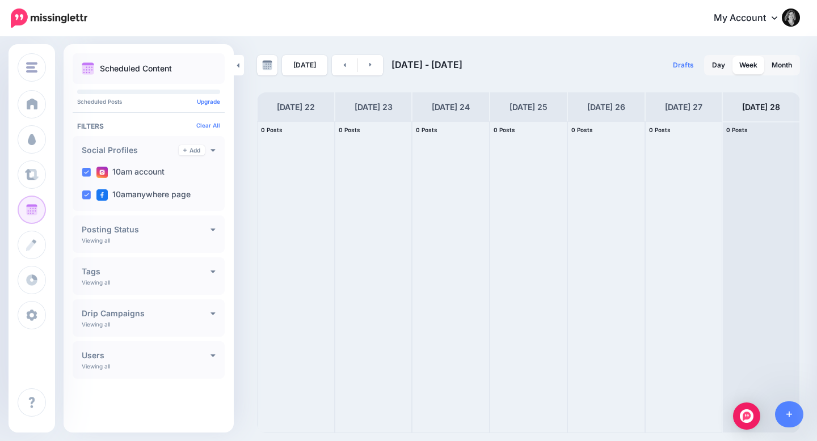
scroll to position [0, 0]
click at [188, 272] on h4 "Tags" at bounding box center [146, 272] width 129 height 8
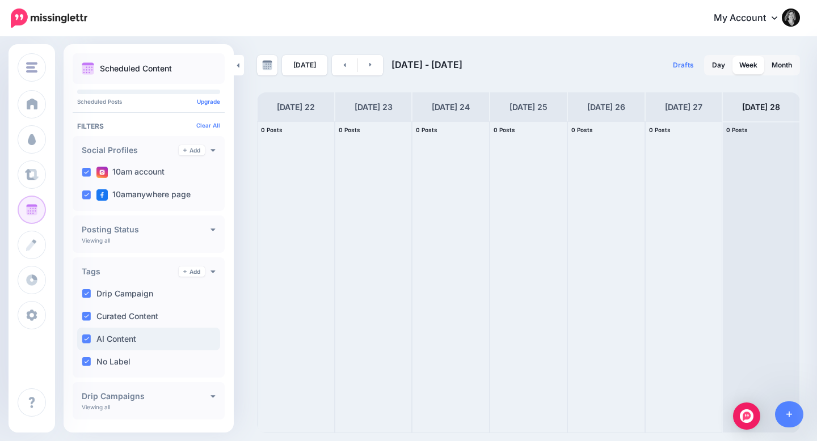
scroll to position [66, 0]
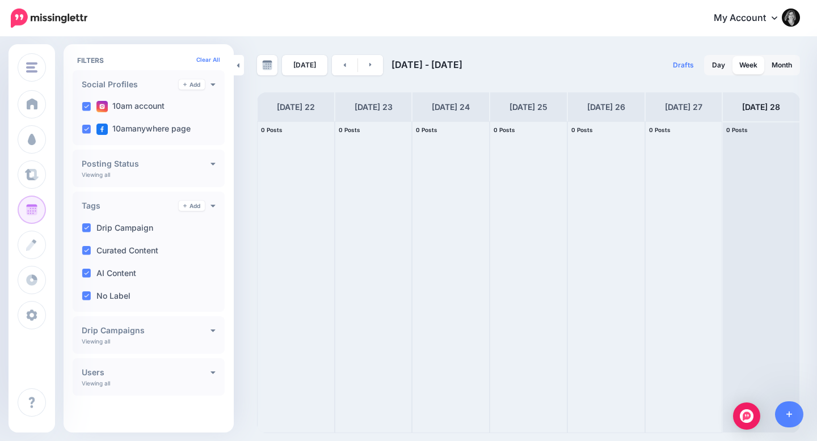
click at [142, 164] on h4 "Posting Status" at bounding box center [146, 164] width 129 height 8
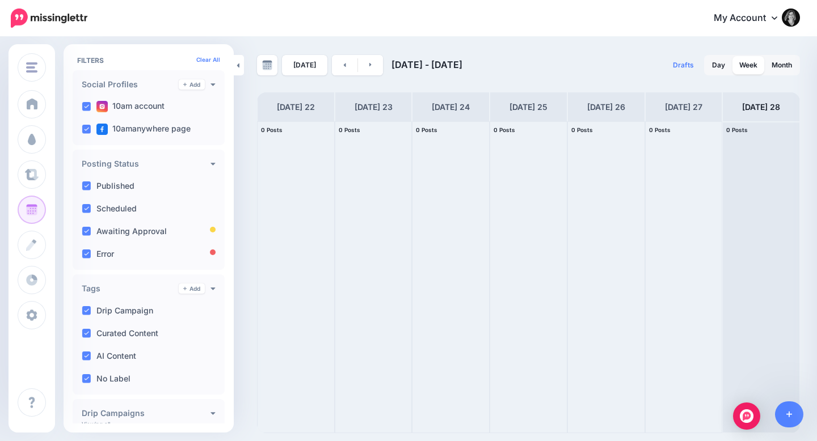
click at [142, 164] on h4 "Posting Status" at bounding box center [146, 164] width 129 height 8
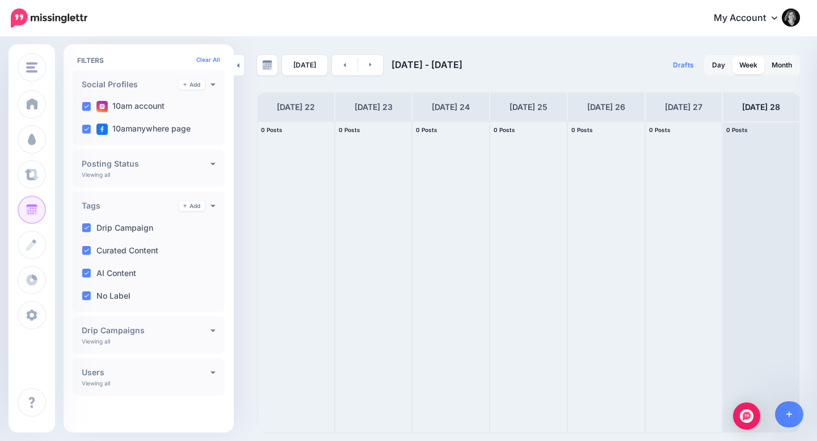
click at [142, 164] on h4 "Posting Status" at bounding box center [146, 164] width 129 height 8
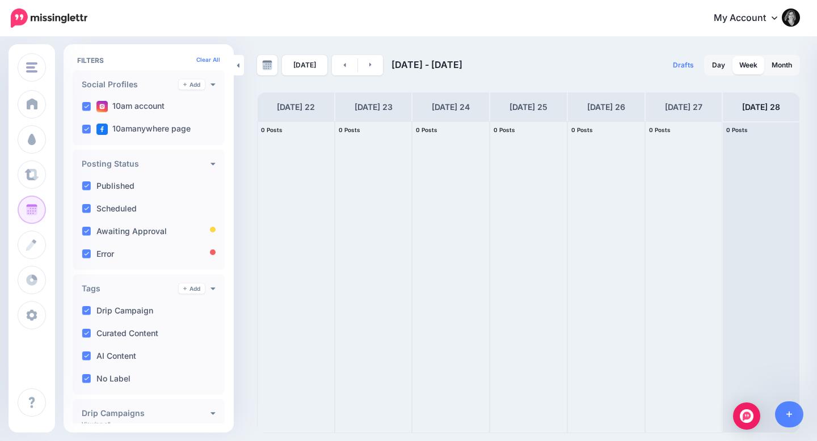
click at [154, 168] on div "Posting Status" at bounding box center [149, 164] width 134 height 10
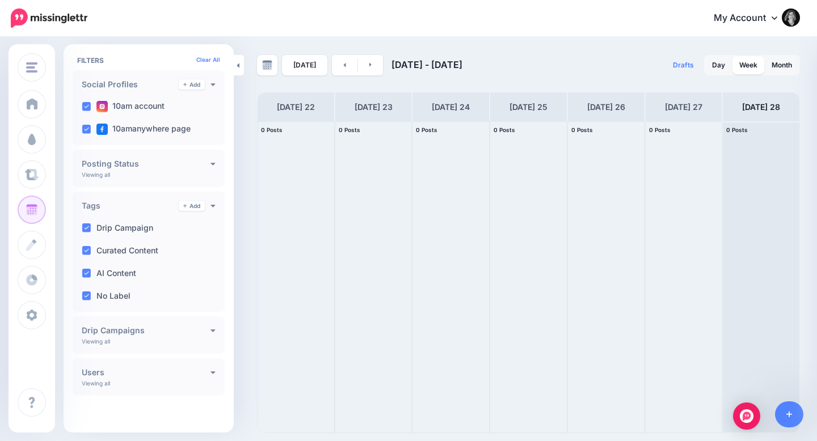
click at [155, 203] on h4 "Tags" at bounding box center [130, 206] width 97 height 8
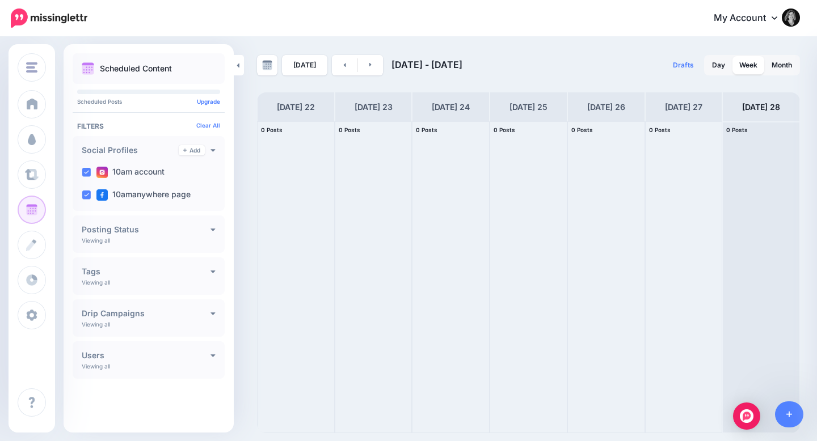
scroll to position [0, 0]
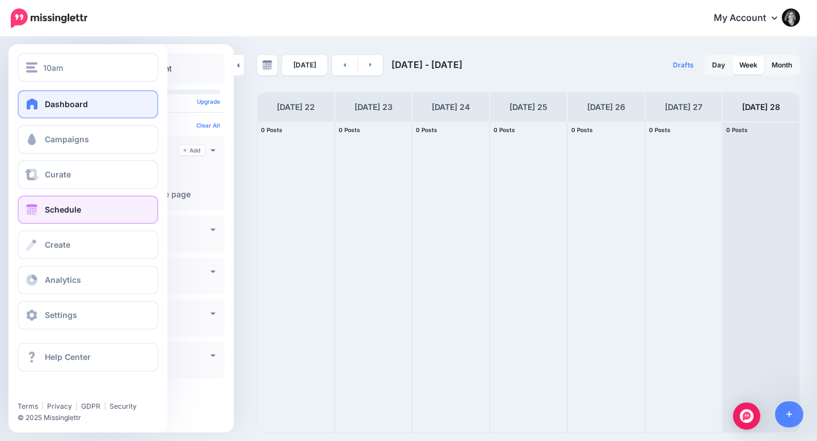
click at [24, 107] on link "Dashboard" at bounding box center [88, 104] width 141 height 28
click at [74, 106] on span "Dashboard" at bounding box center [66, 104] width 43 height 10
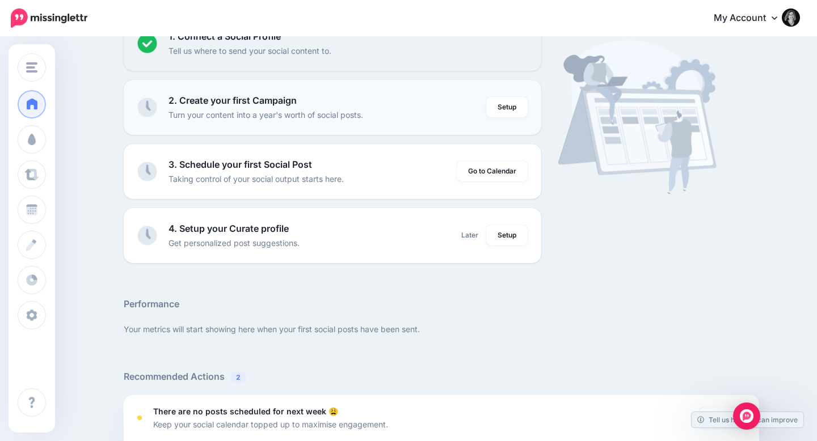
scroll to position [144, 0]
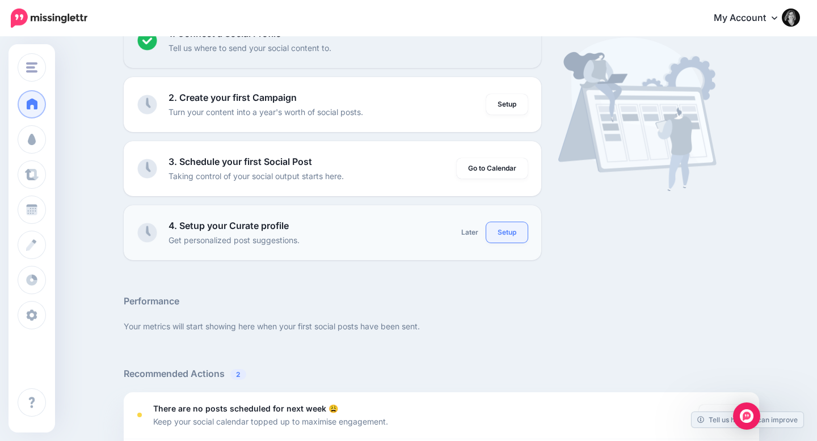
click at [501, 227] on link "Setup" at bounding box center [506, 232] width 41 height 20
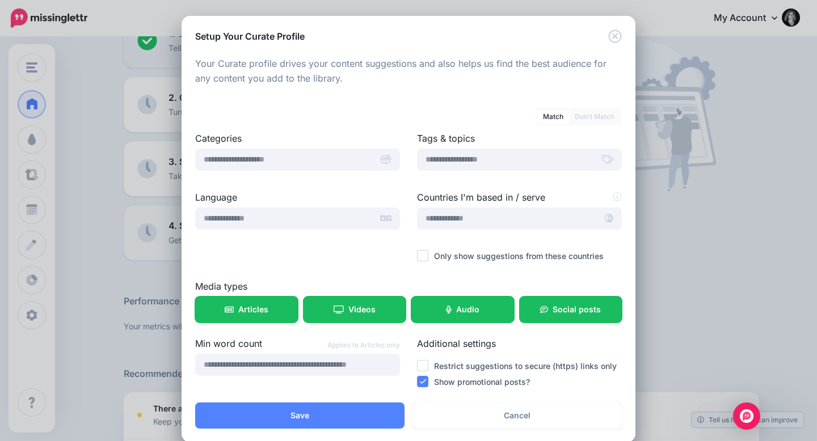
scroll to position [17, 0]
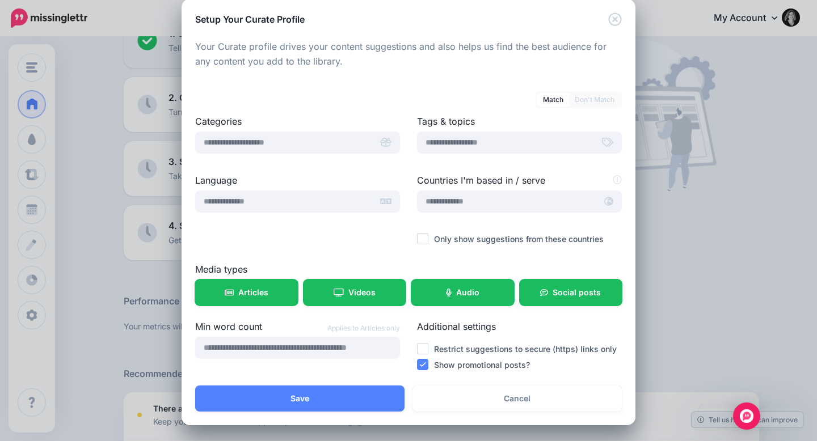
click at [700, 124] on div "Setup Your Curate Profile Loading Your Curate profile drives your content sugge…" at bounding box center [408, 220] width 817 height 441
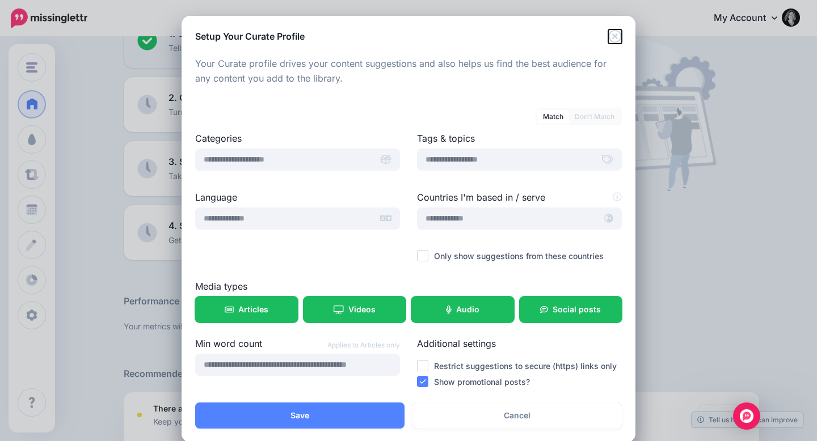
click at [615, 41] on icon "Close" at bounding box center [615, 36] width 14 height 14
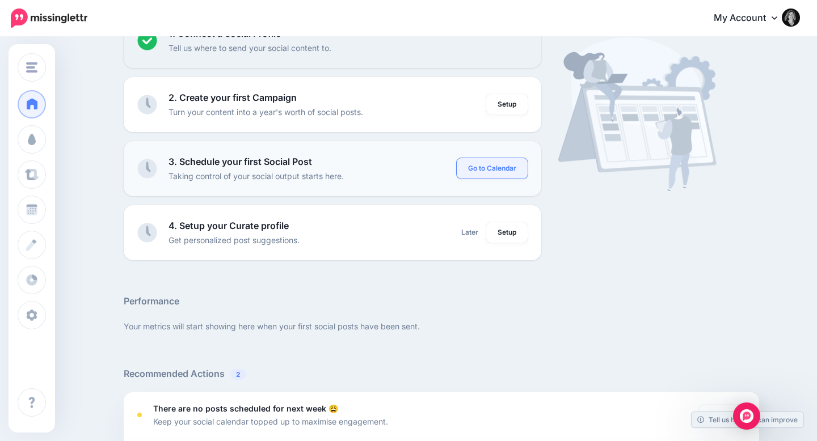
click at [482, 162] on link "Go to Calendar" at bounding box center [492, 168] width 71 height 20
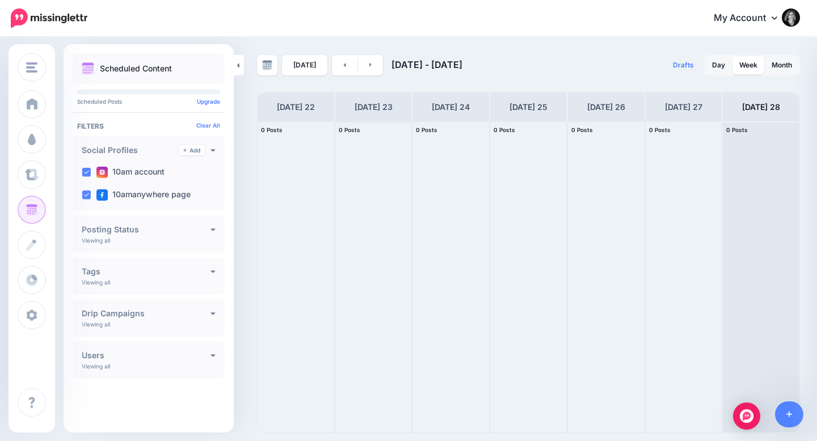
click at [393, 170] on div at bounding box center [373, 277] width 77 height 311
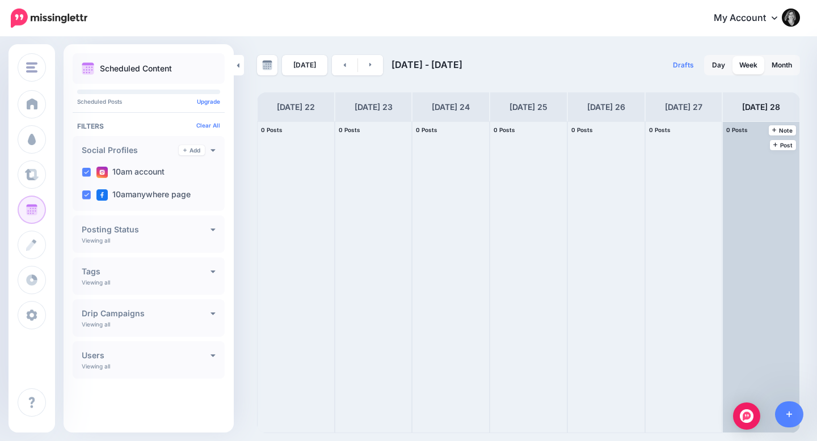
click at [791, 428] on div at bounding box center [761, 277] width 77 height 311
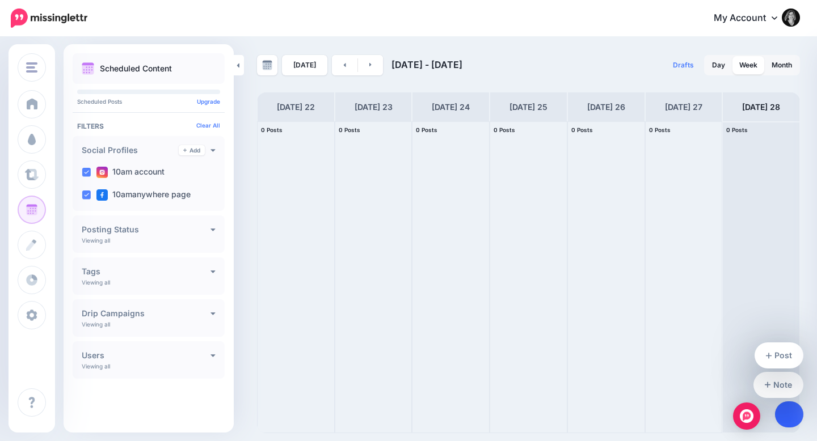
click at [791, 423] on link at bounding box center [789, 415] width 29 height 26
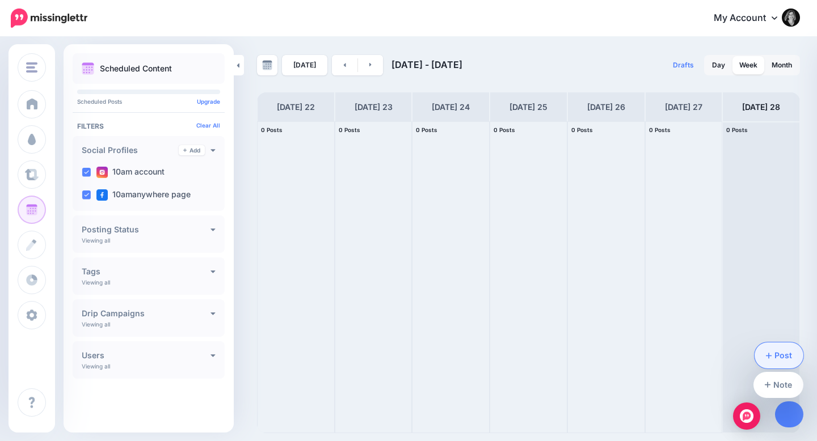
click at [784, 355] on link "Post" at bounding box center [778, 356] width 49 height 26
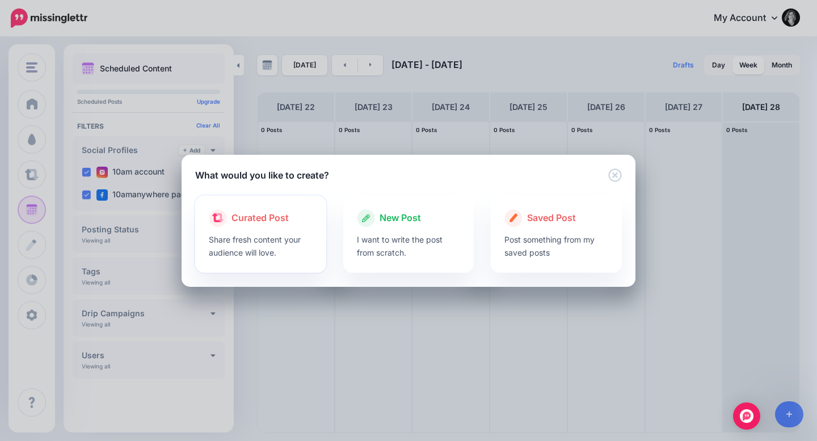
click at [263, 234] on p "Share fresh content your audience will love." at bounding box center [261, 246] width 104 height 26
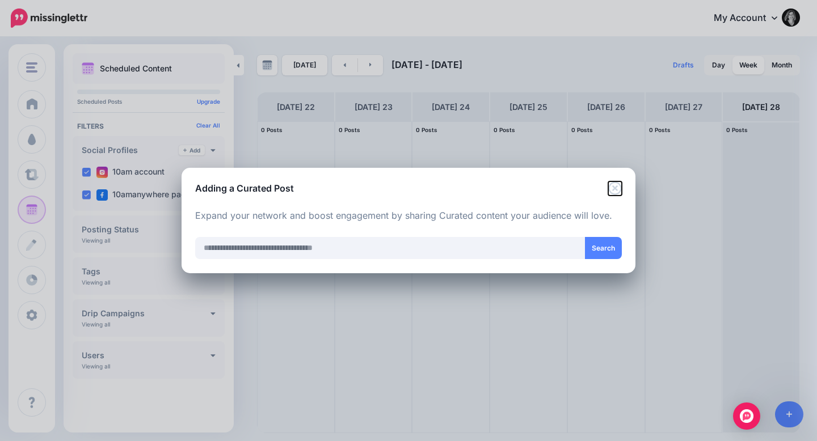
click at [611, 182] on icon "Close" at bounding box center [615, 189] width 14 height 14
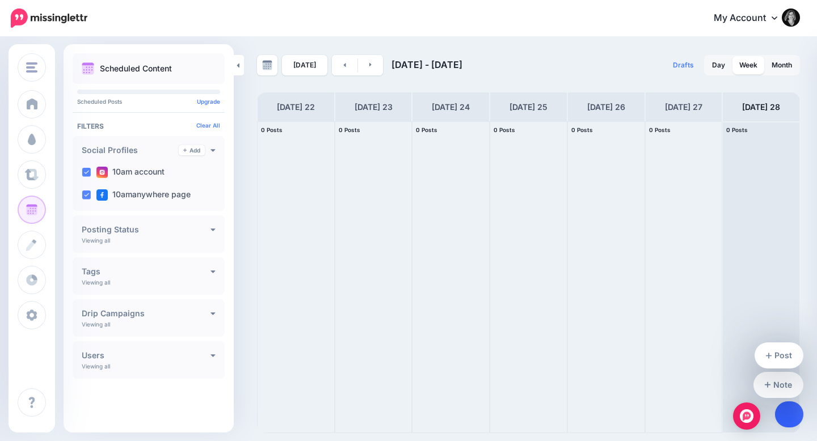
click at [784, 418] on link at bounding box center [789, 415] width 29 height 26
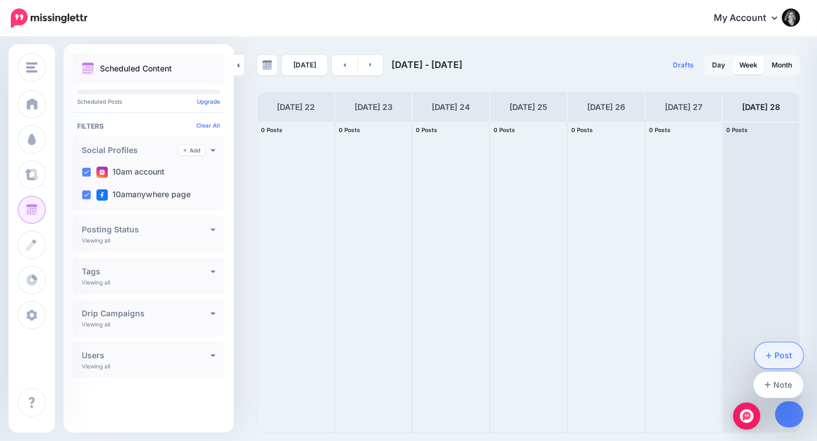
click at [773, 357] on link "Post" at bounding box center [778, 356] width 49 height 26
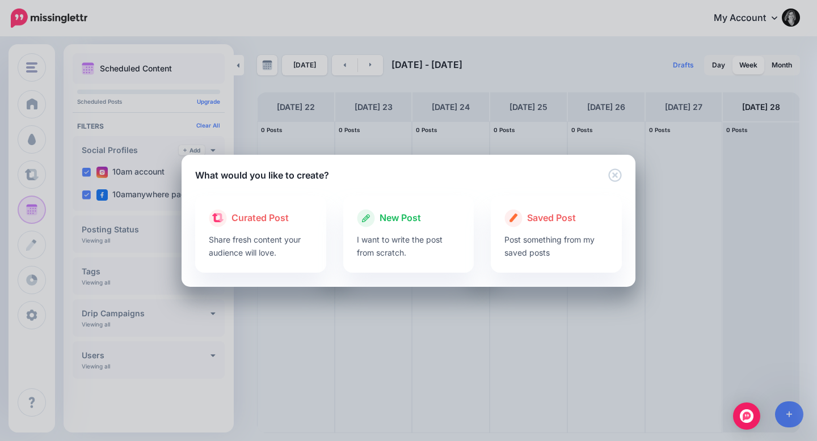
click at [440, 216] on div "New Post" at bounding box center [409, 218] width 104 height 18
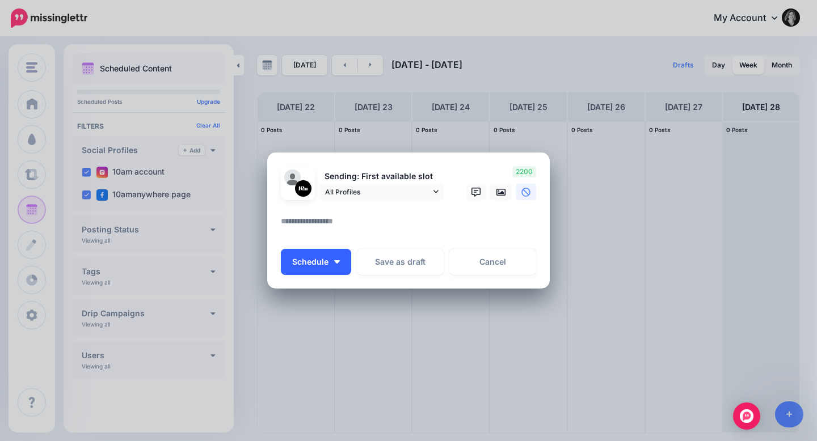
click at [329, 258] on button "Schedule" at bounding box center [316, 262] width 70 height 26
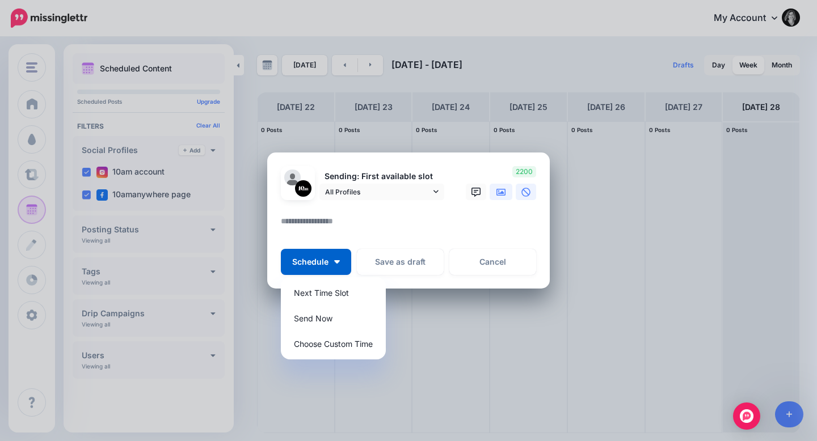
click at [503, 193] on icon at bounding box center [500, 192] width 9 height 7
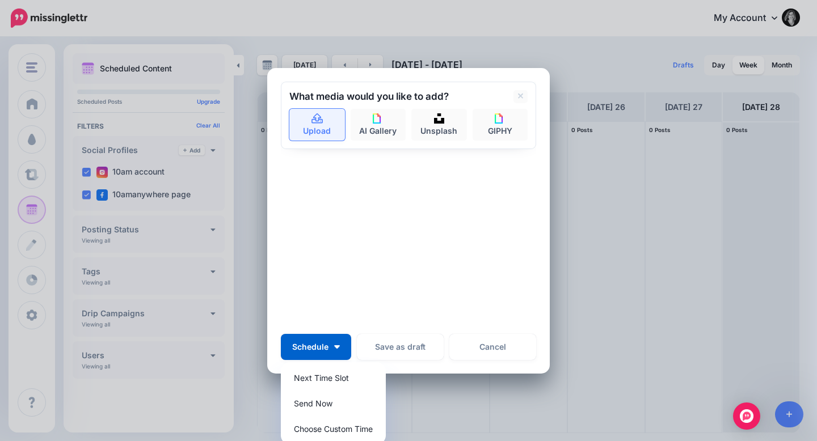
click at [319, 120] on icon at bounding box center [317, 119] width 13 height 10
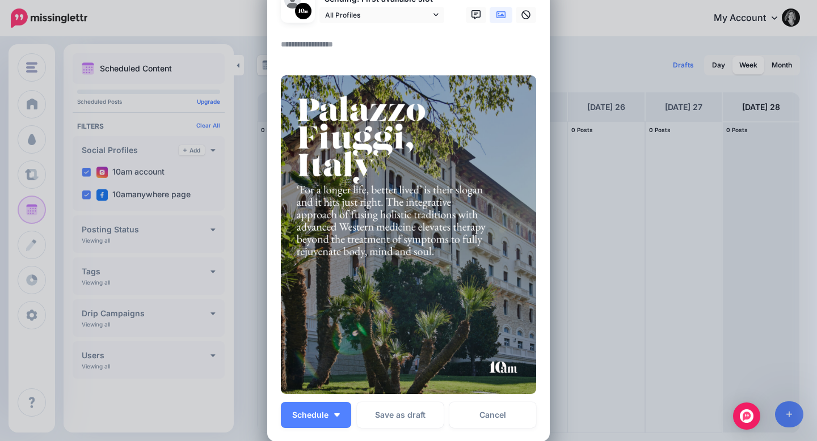
scroll to position [164, 0]
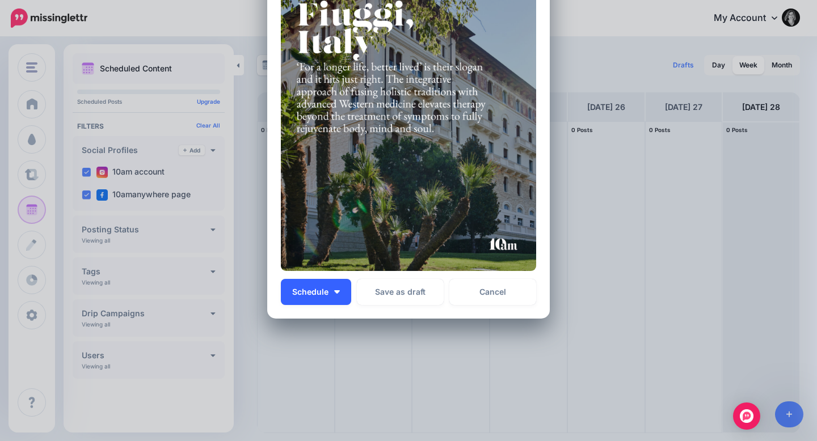
click at [344, 290] on button "Schedule" at bounding box center [316, 292] width 70 height 26
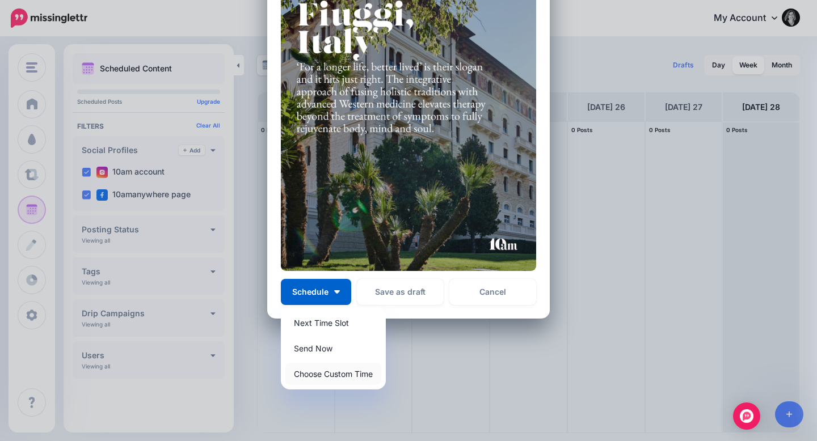
click at [343, 374] on link "Choose Custom Time" at bounding box center [333, 374] width 96 height 22
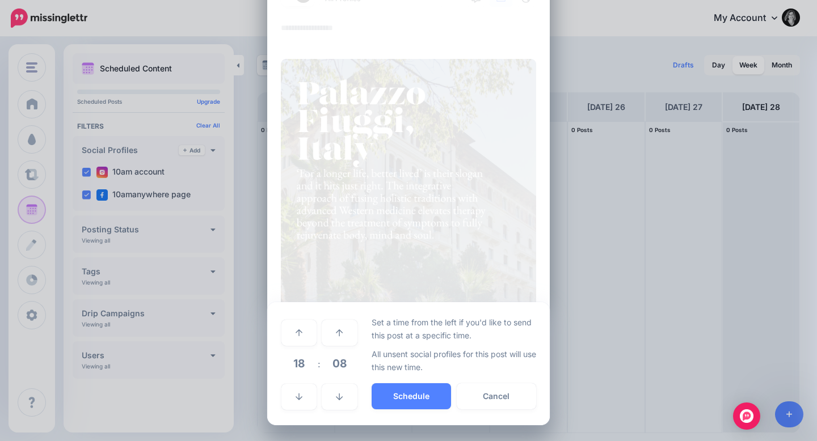
scroll to position [57, 0]
click at [293, 402] on link at bounding box center [298, 398] width 35 height 26
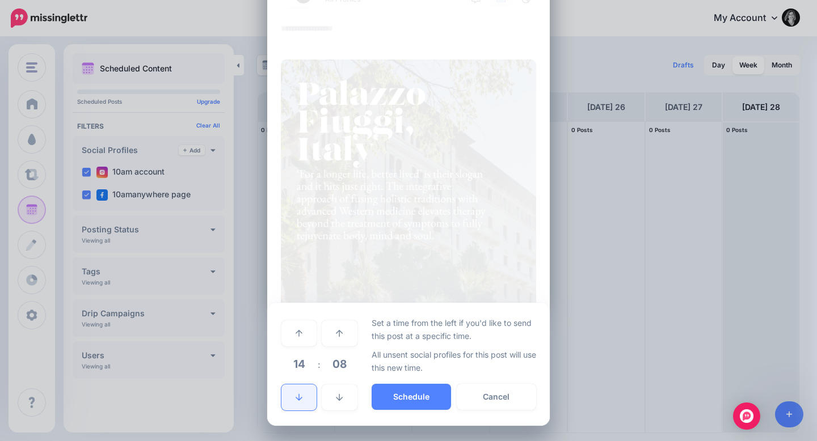
click at [293, 402] on link at bounding box center [298, 398] width 35 height 26
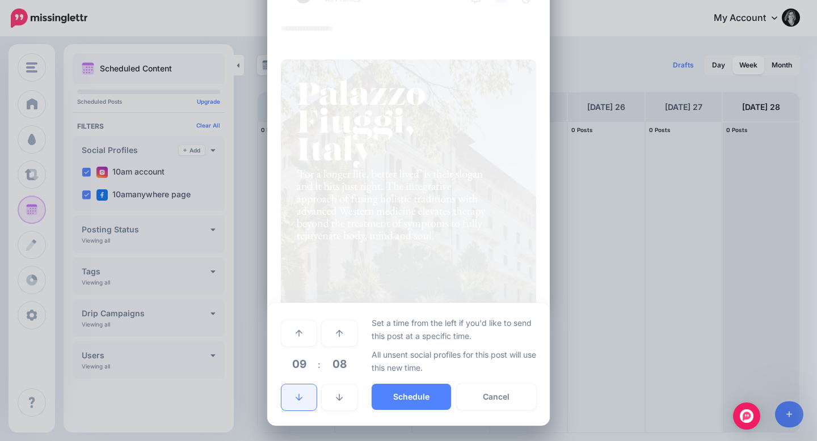
click at [293, 402] on link at bounding box center [298, 398] width 35 height 26
click at [302, 320] on link at bounding box center [298, 333] width 35 height 26
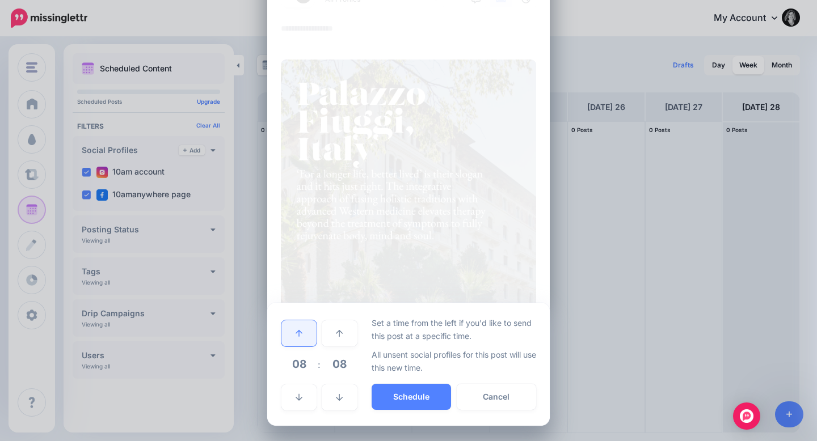
click at [302, 320] on link at bounding box center [298, 333] width 35 height 26
click at [343, 398] on link at bounding box center [339, 398] width 35 height 26
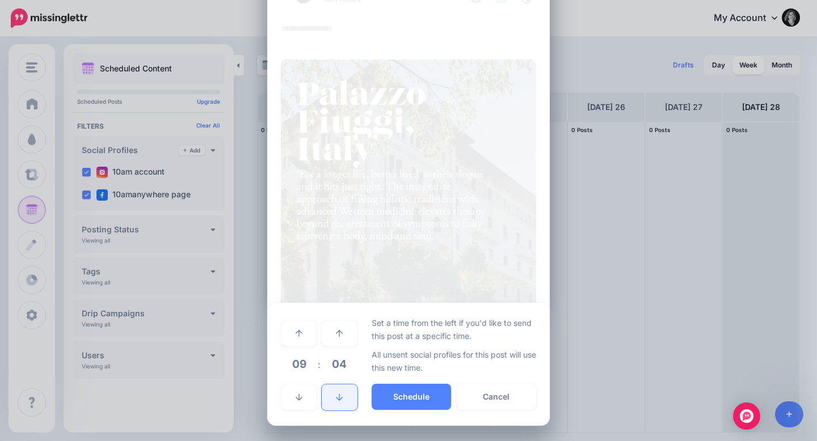
click at [343, 398] on link at bounding box center [339, 398] width 35 height 26
click at [469, 233] on img at bounding box center [408, 219] width 255 height 319
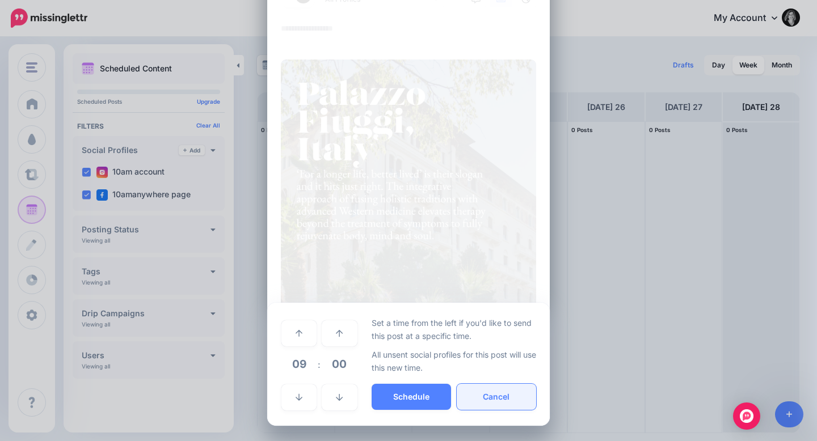
click at [483, 407] on button "Cancel" at bounding box center [496, 397] width 79 height 26
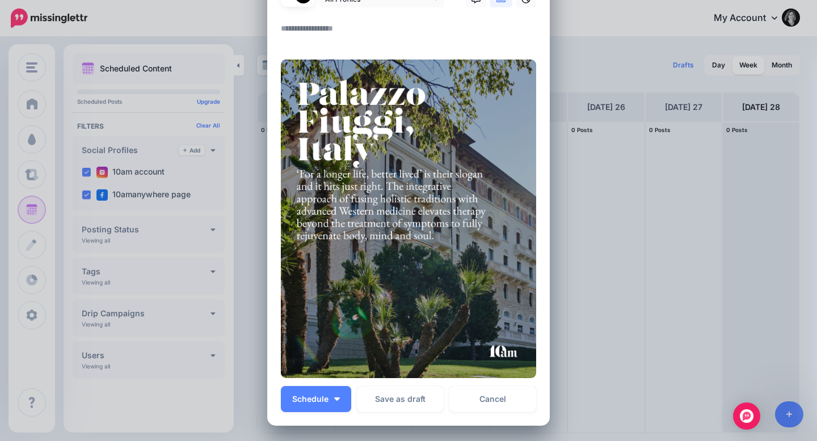
scroll to position [0, 0]
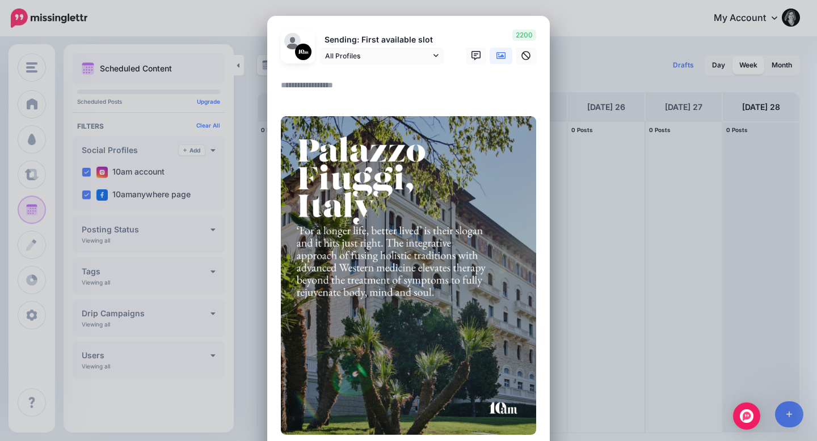
click at [347, 91] on textarea at bounding box center [411, 89] width 261 height 22
click at [394, 62] on link "All Profiles" at bounding box center [381, 56] width 125 height 16
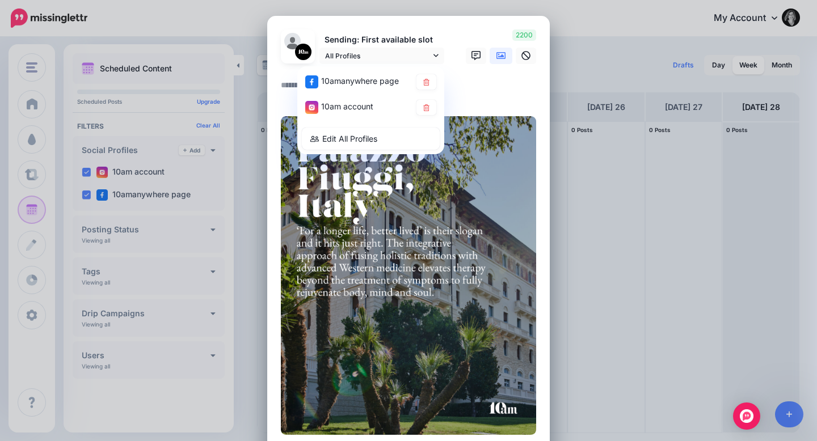
click at [458, 84] on textarea at bounding box center [411, 89] width 261 height 22
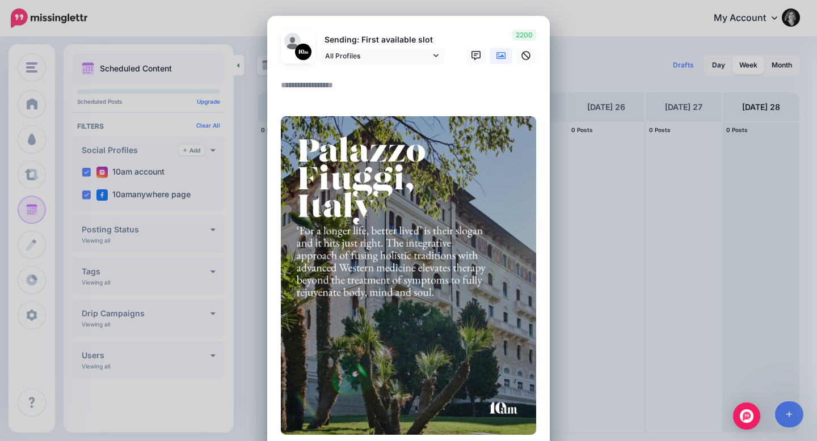
click at [385, 85] on textarea at bounding box center [411, 89] width 261 height 22
